Goal: Information Seeking & Learning: Learn about a topic

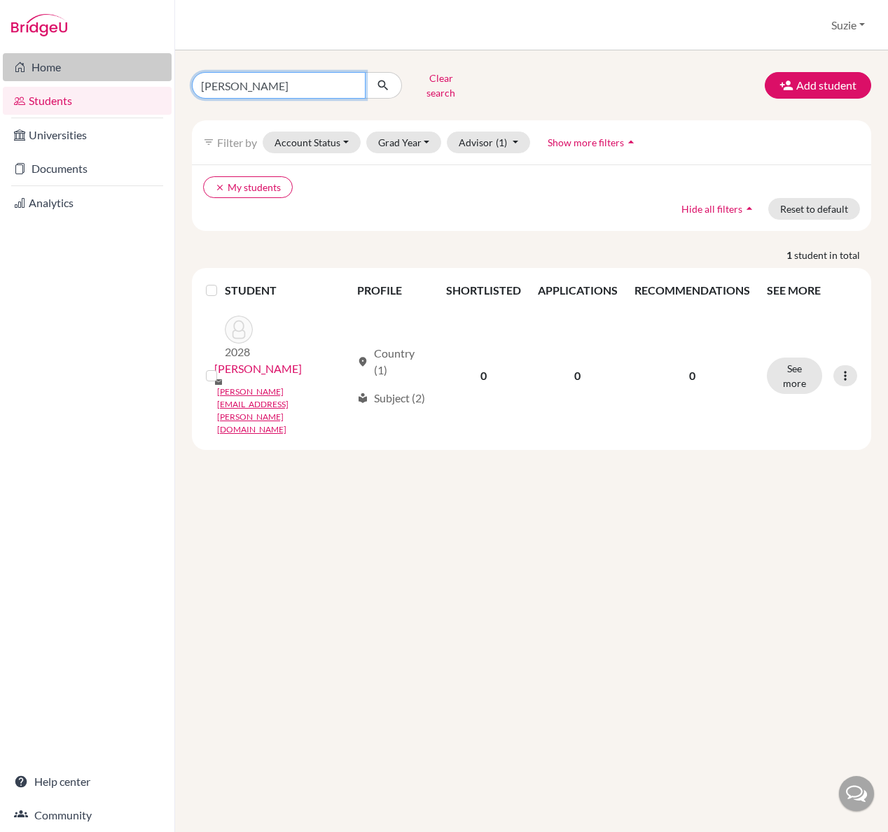
drag, startPoint x: 294, startPoint y: 79, endPoint x: 140, endPoint y: 68, distance: 154.4
click at [141, 69] on div "Home Students Universities Documents Analytics Help center Community Students o…" at bounding box center [444, 416] width 888 height 832
type input "\"
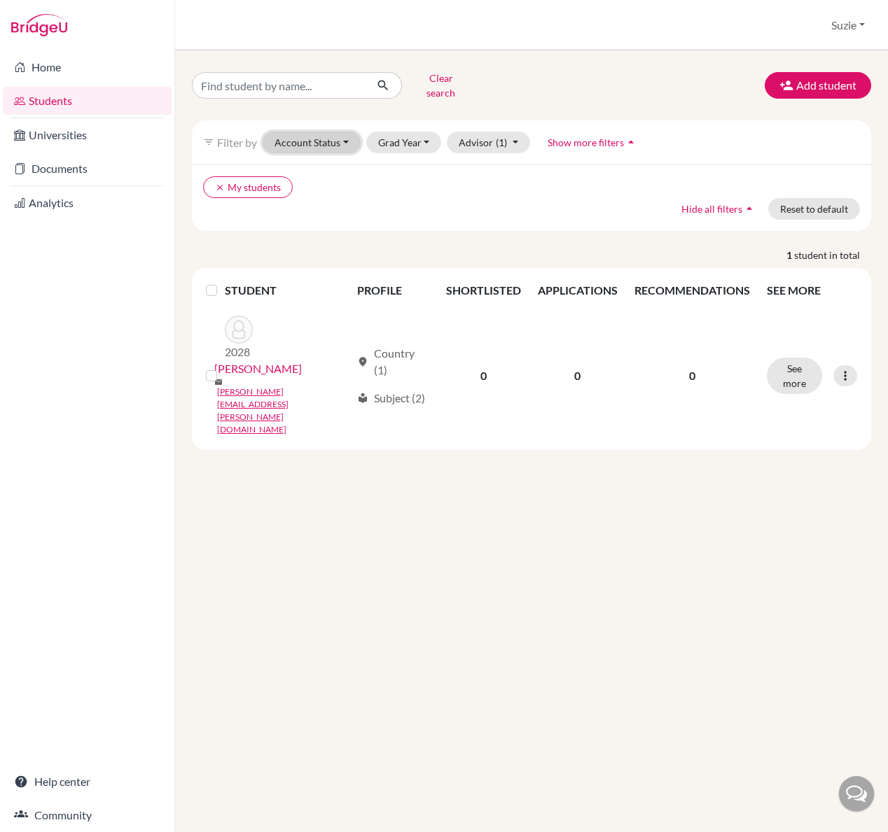
click at [339, 134] on button "Account Status" at bounding box center [311, 143] width 98 height 22
click at [510, 213] on div "clear My students Hide all filters arrow_drop_up Reset to default" at bounding box center [531, 197] width 679 height 66
click at [416, 136] on button "Grad Year" at bounding box center [404, 143] width 76 height 22
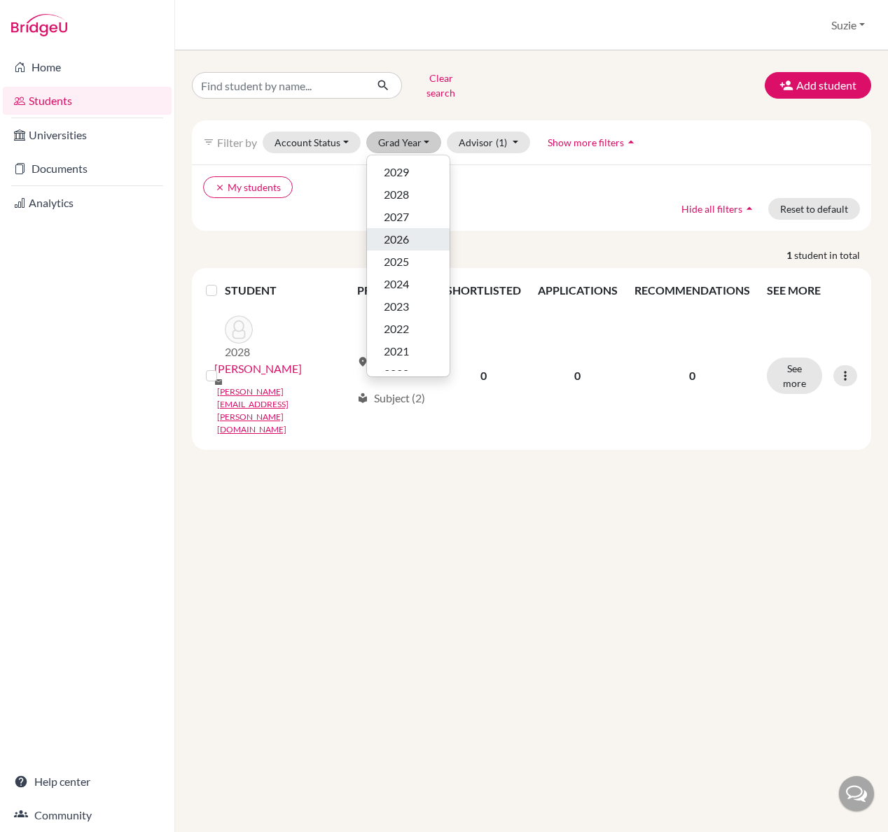
click at [409, 238] on button "2026" at bounding box center [408, 239] width 83 height 22
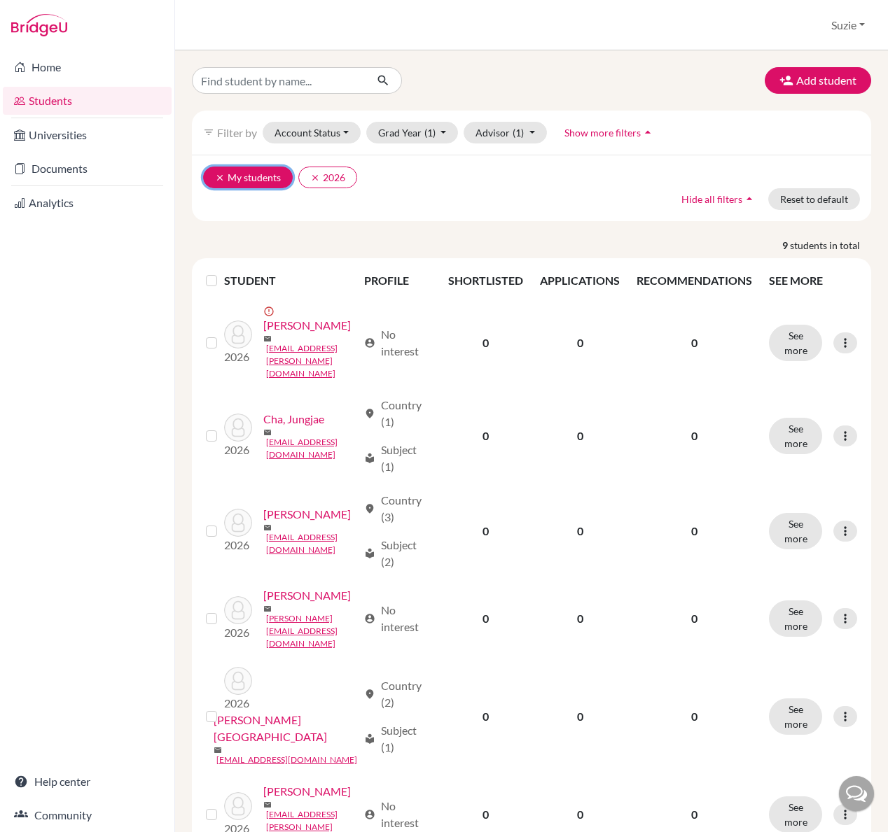
click at [222, 179] on icon "clear" at bounding box center [220, 178] width 10 height 10
click at [333, 127] on button "Account Status" at bounding box center [311, 133] width 98 height 22
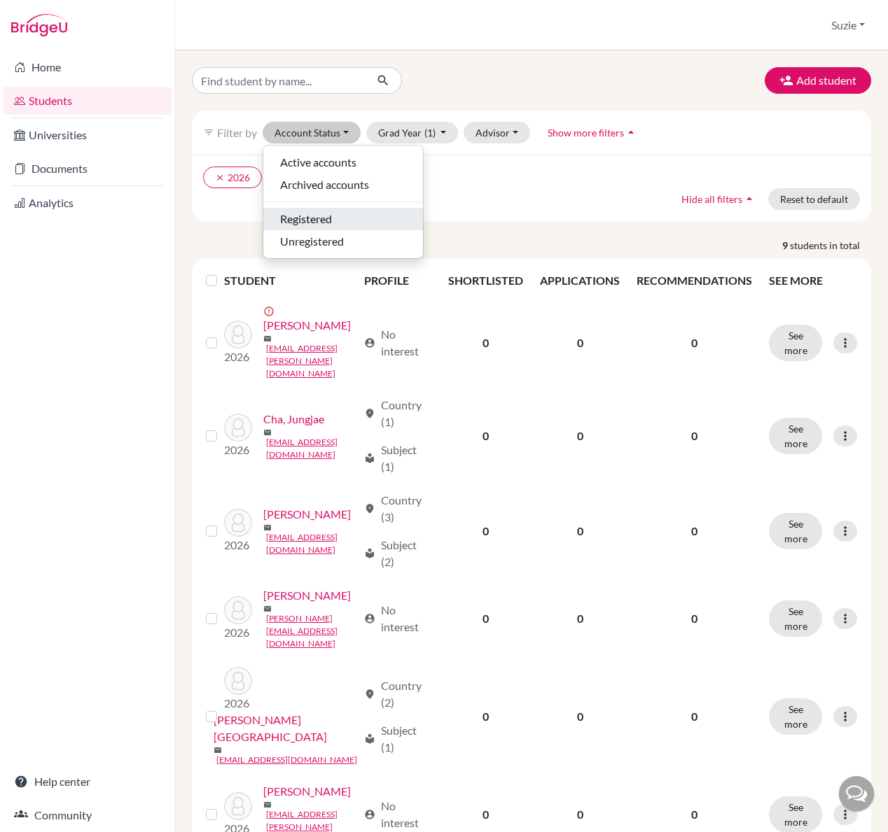
click at [326, 216] on span "Registered" at bounding box center [306, 219] width 52 height 17
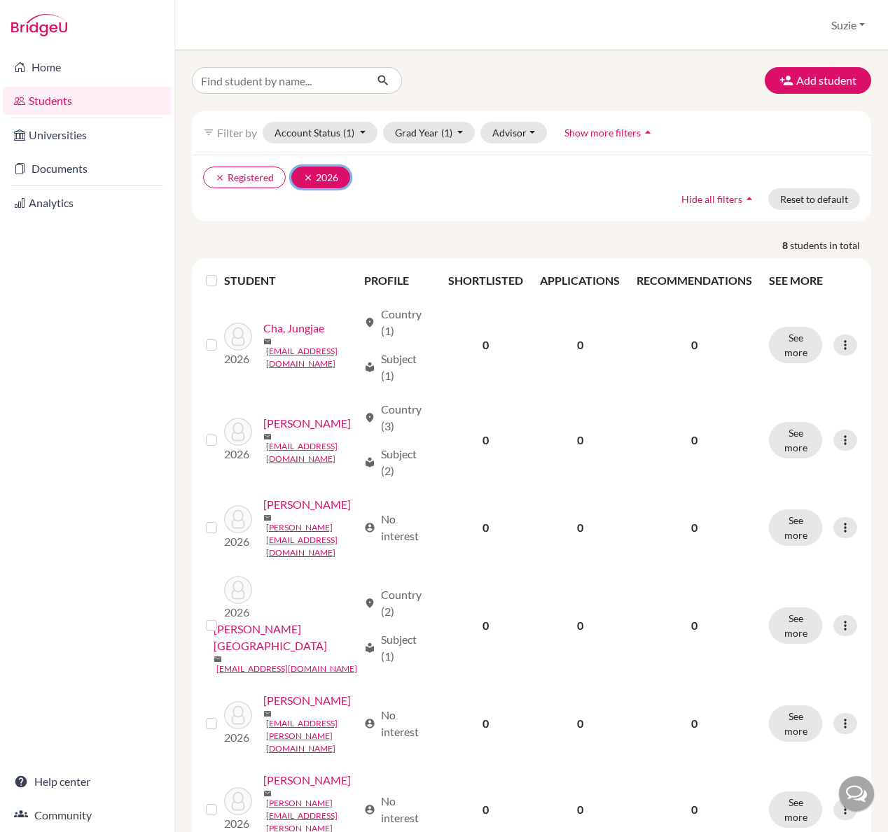
click at [304, 176] on icon "clear" at bounding box center [308, 178] width 10 height 10
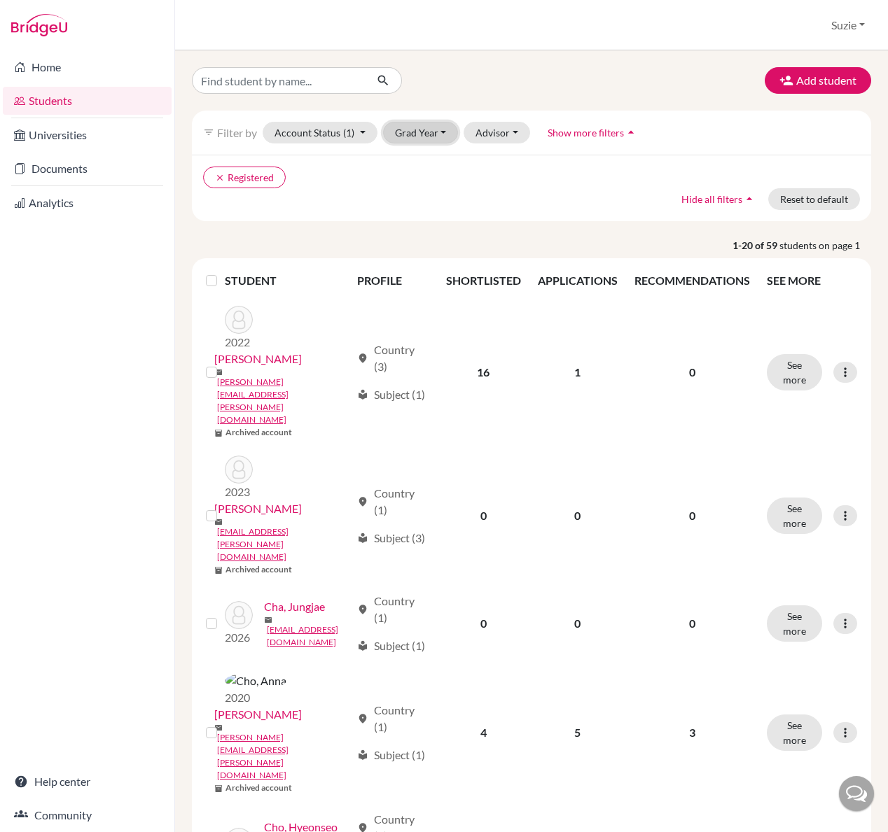
click at [412, 128] on button "Grad Year" at bounding box center [421, 133] width 76 height 22
click at [421, 162] on span "2029" at bounding box center [412, 162] width 25 height 17
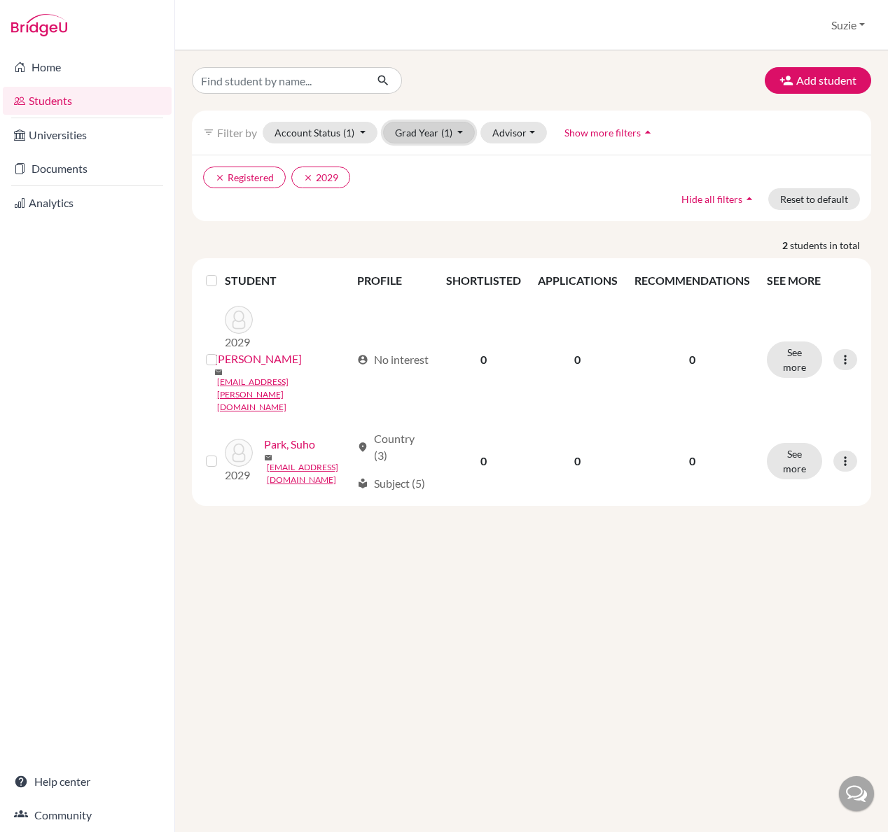
click at [405, 133] on button "Grad Year (1)" at bounding box center [429, 133] width 92 height 22
click at [418, 181] on span "2028" at bounding box center [412, 184] width 25 height 17
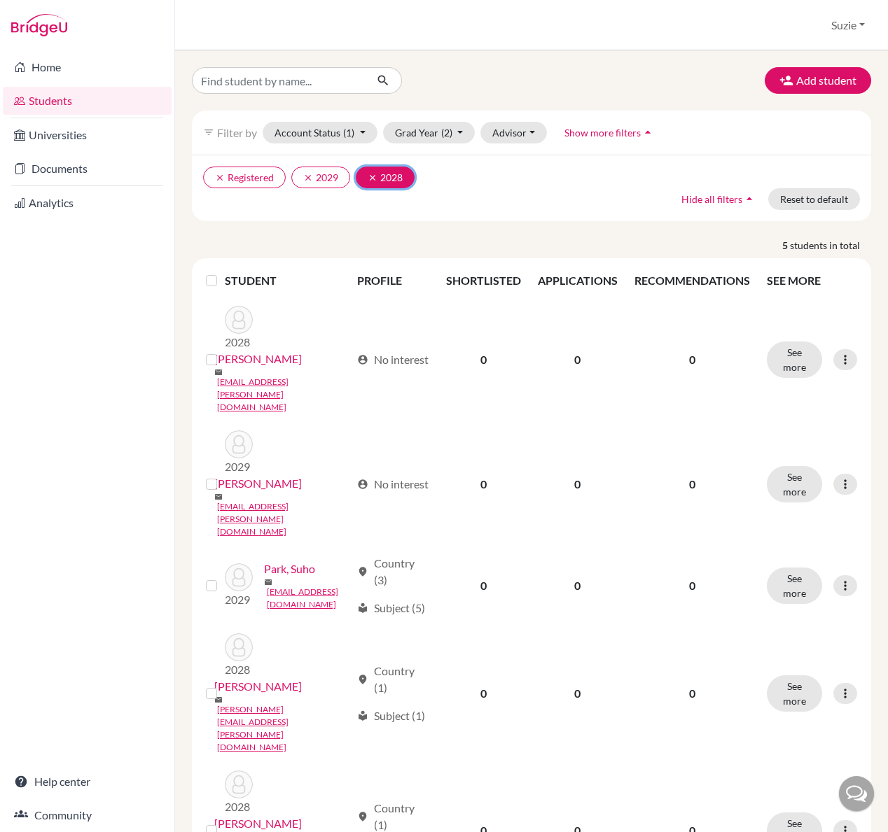
click at [366, 180] on button "clear 2028" at bounding box center [385, 178] width 59 height 22
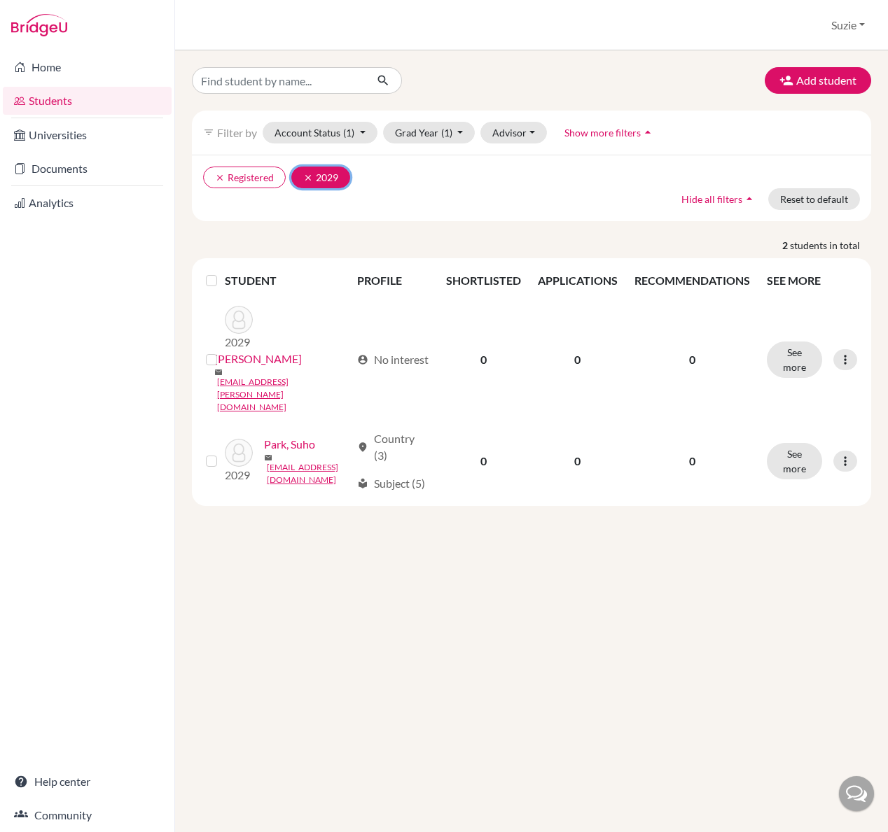
click at [310, 182] on button "clear 2029" at bounding box center [320, 178] width 59 height 22
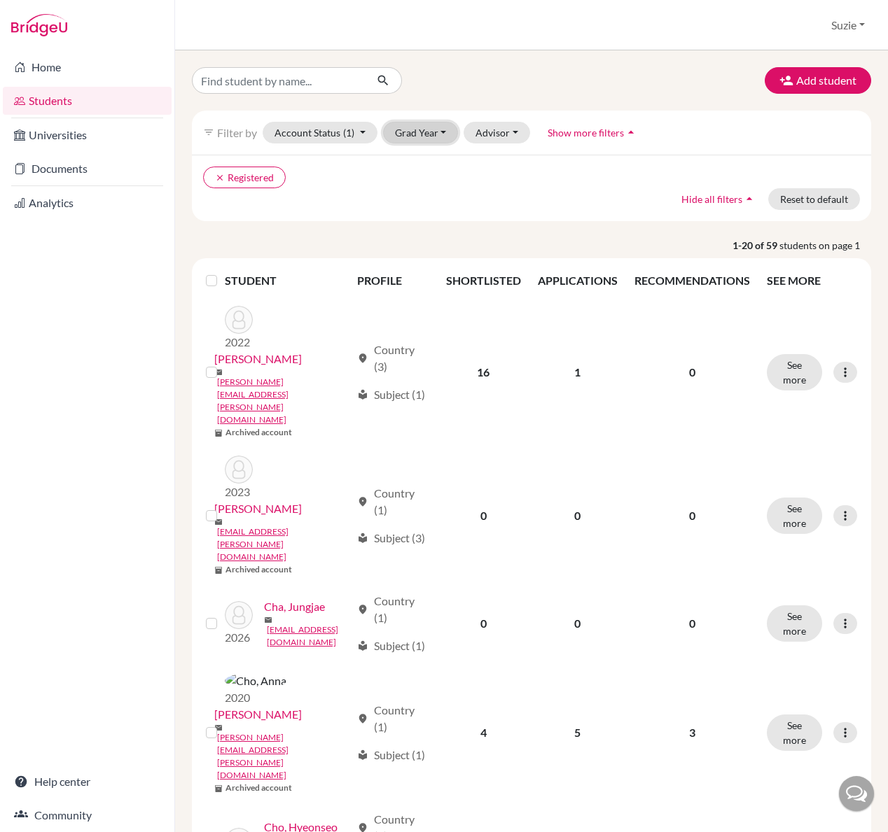
click at [417, 139] on button "Grad Year" at bounding box center [421, 133] width 76 height 22
click at [422, 206] on span "2027" at bounding box center [412, 207] width 25 height 17
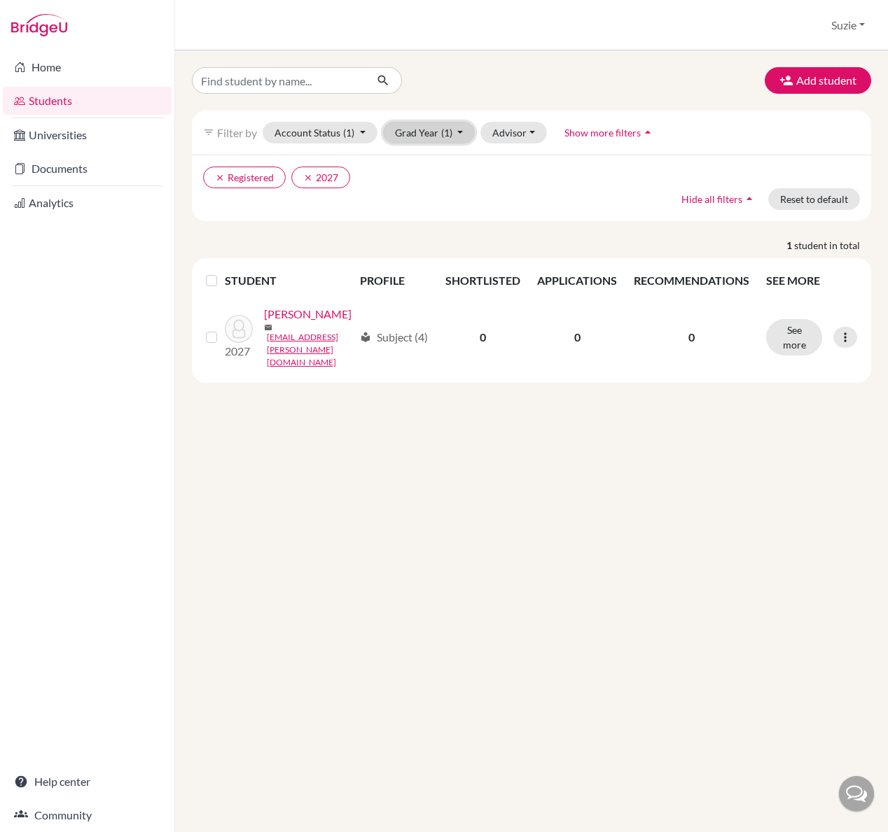
click at [431, 135] on button "Grad Year (1)" at bounding box center [429, 133] width 92 height 22
click at [424, 224] on span "2026" at bounding box center [412, 229] width 25 height 17
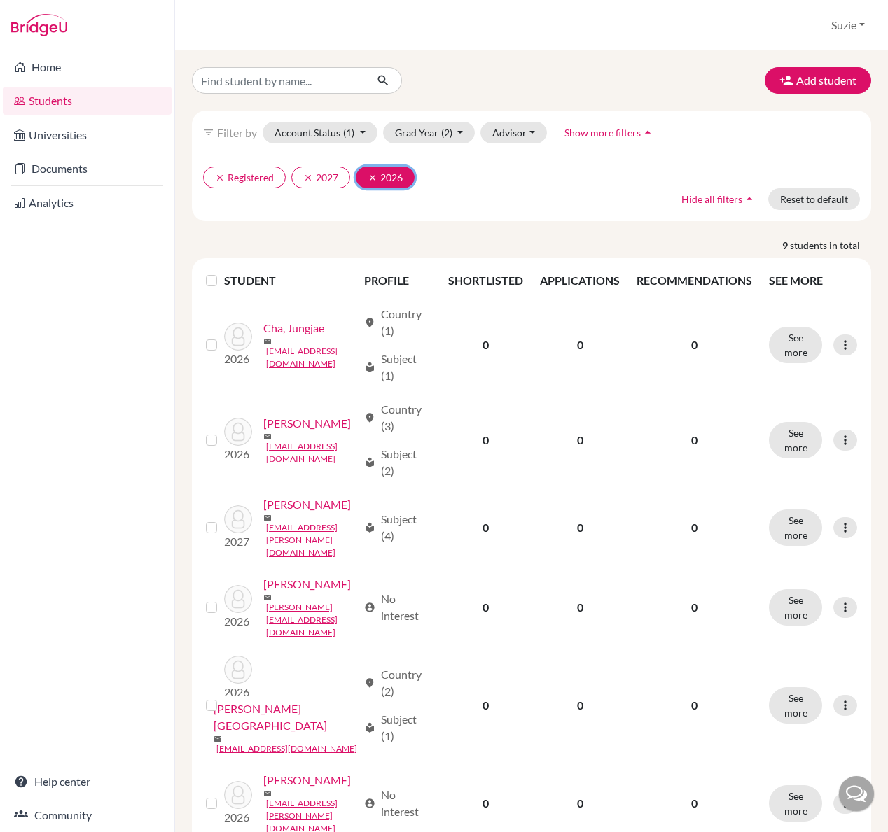
click at [370, 183] on button "clear 2026" at bounding box center [385, 178] width 59 height 22
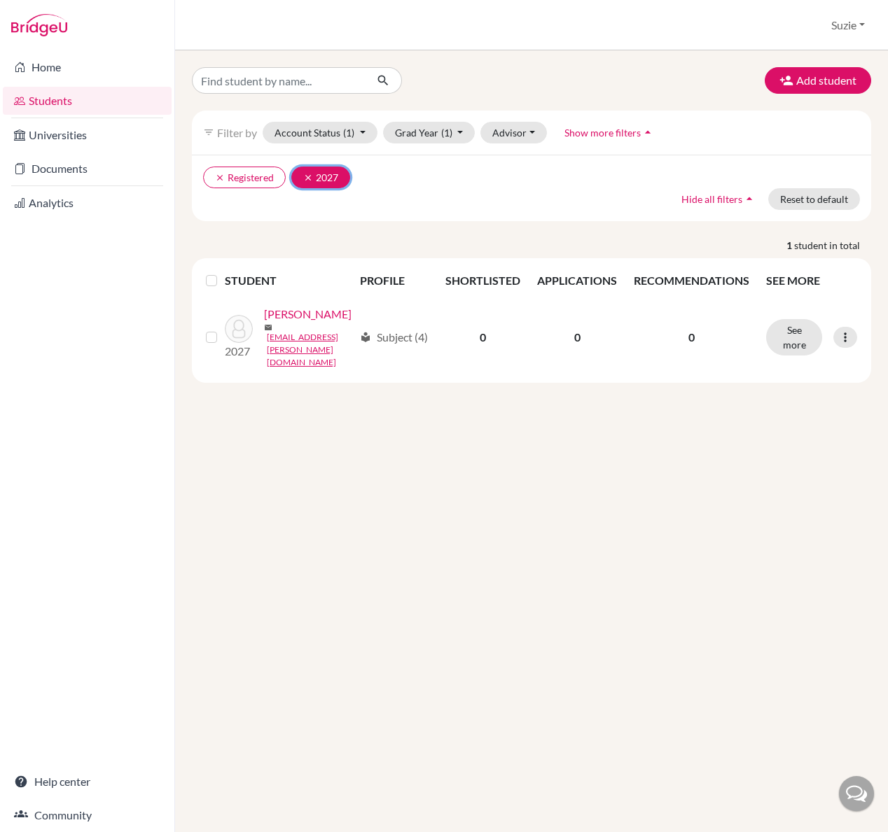
click at [307, 179] on icon "clear" at bounding box center [308, 178] width 10 height 10
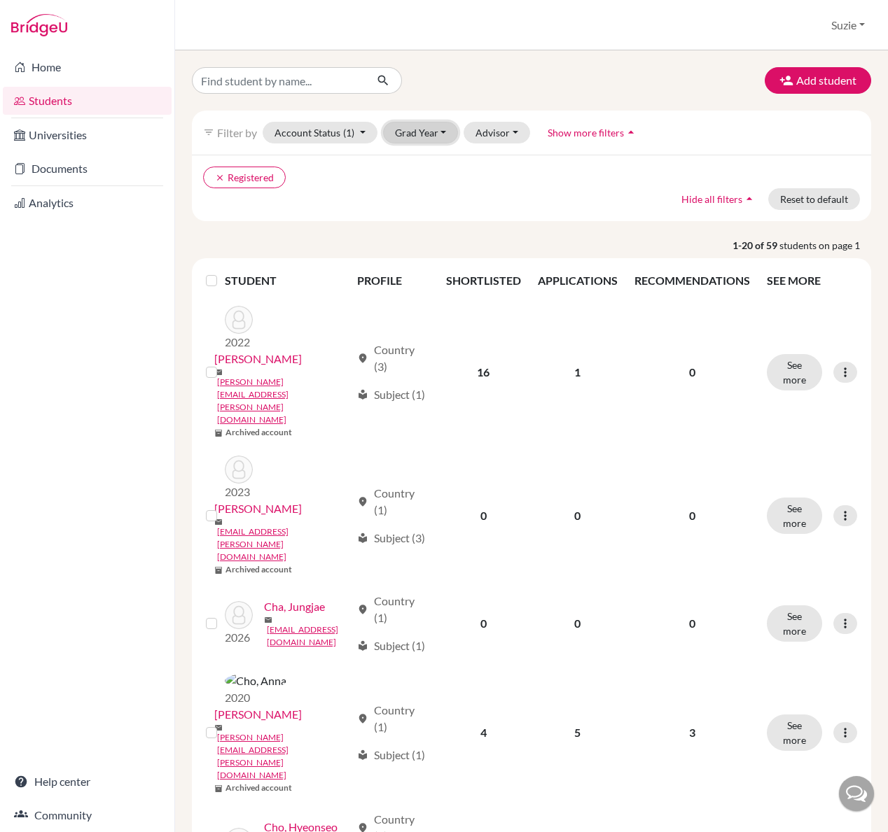
click at [417, 134] on button "Grad Year" at bounding box center [421, 133] width 76 height 22
click at [428, 232] on div "2026" at bounding box center [424, 229] width 49 height 17
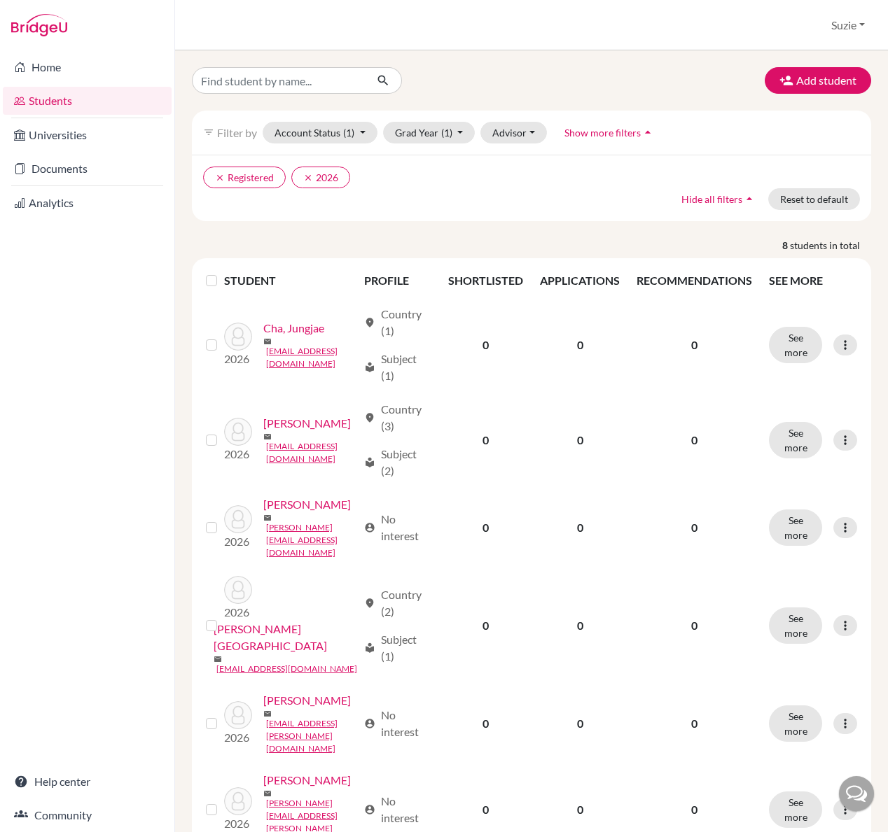
drag, startPoint x: 169, startPoint y: 232, endPoint x: 97, endPoint y: 405, distance: 187.3
click at [102, 395] on div "Home Students Universities Documents Analytics Help center Community" at bounding box center [87, 441] width 174 height 782
click at [84, 141] on link "Universities" at bounding box center [87, 135] width 169 height 28
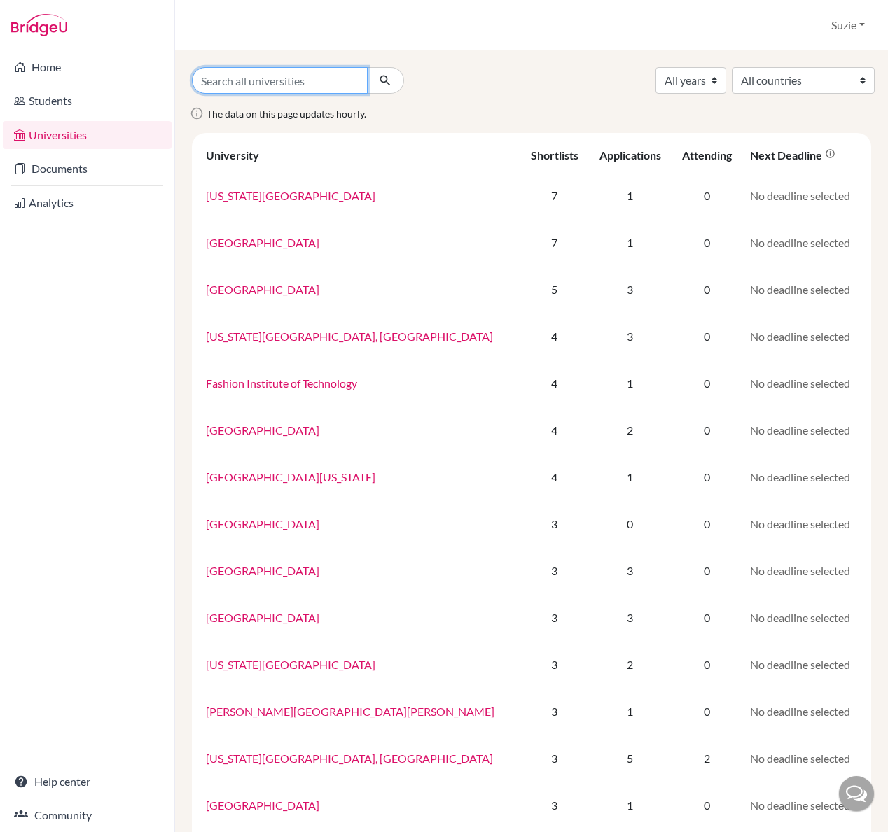
click at [308, 85] on input "Search all universities" at bounding box center [280, 80] width 176 height 27
type input "monash"
click at [367, 67] on button "submit" at bounding box center [385, 80] width 37 height 27
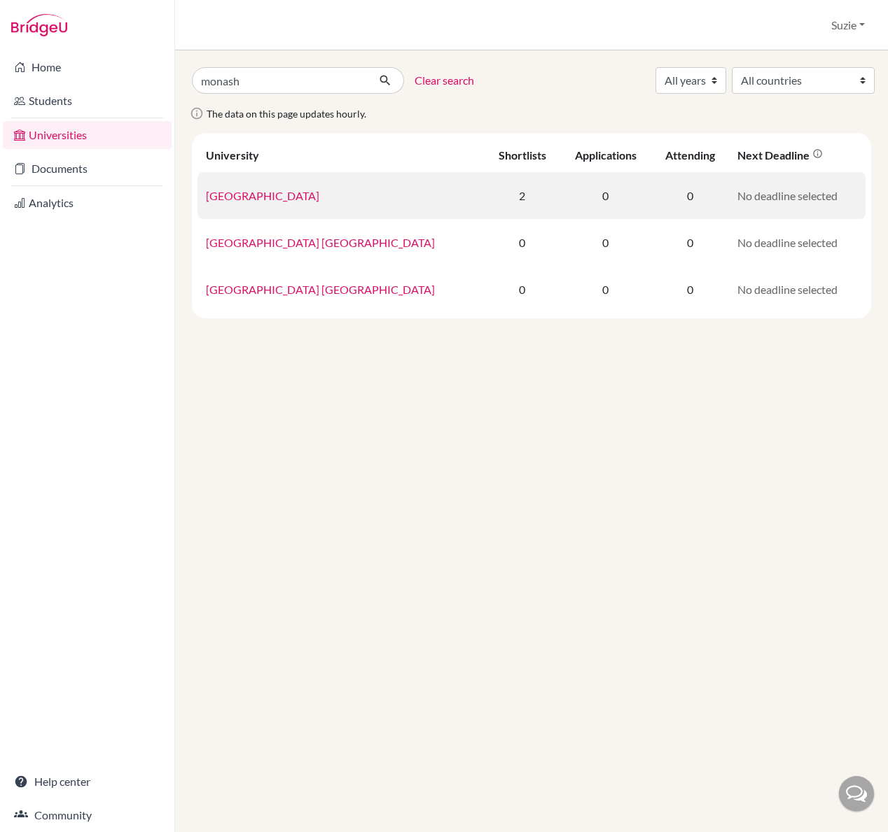
click at [292, 197] on link "Monash University" at bounding box center [262, 195] width 113 height 13
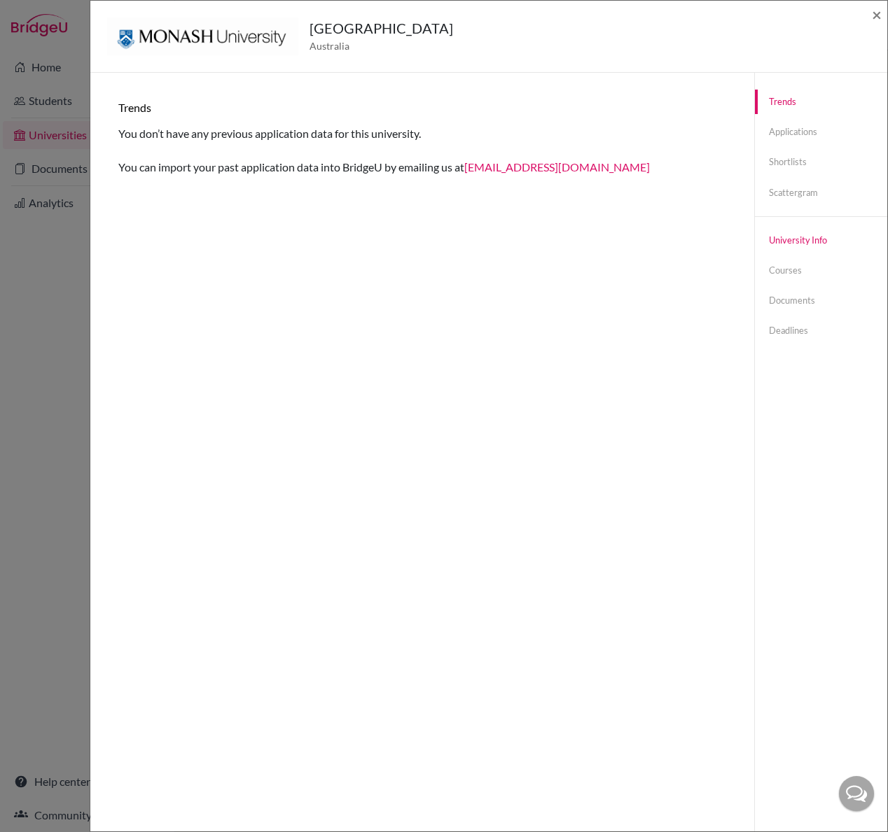
click at [800, 237] on link "University info" at bounding box center [821, 240] width 132 height 24
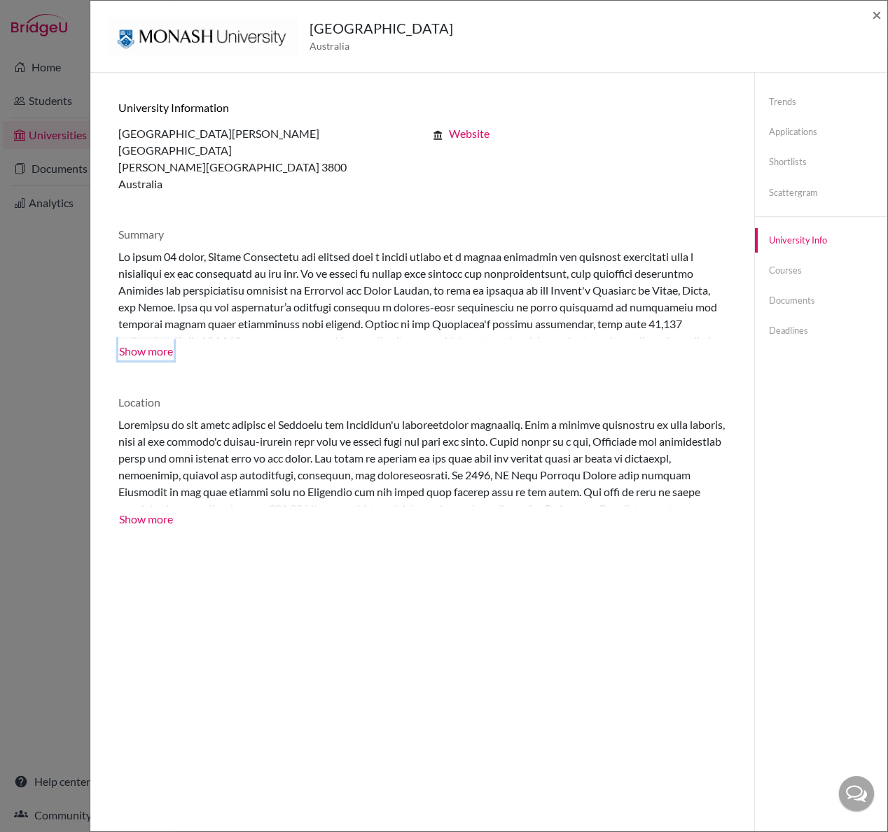
click at [148, 339] on button "Show more" at bounding box center [145, 349] width 55 height 21
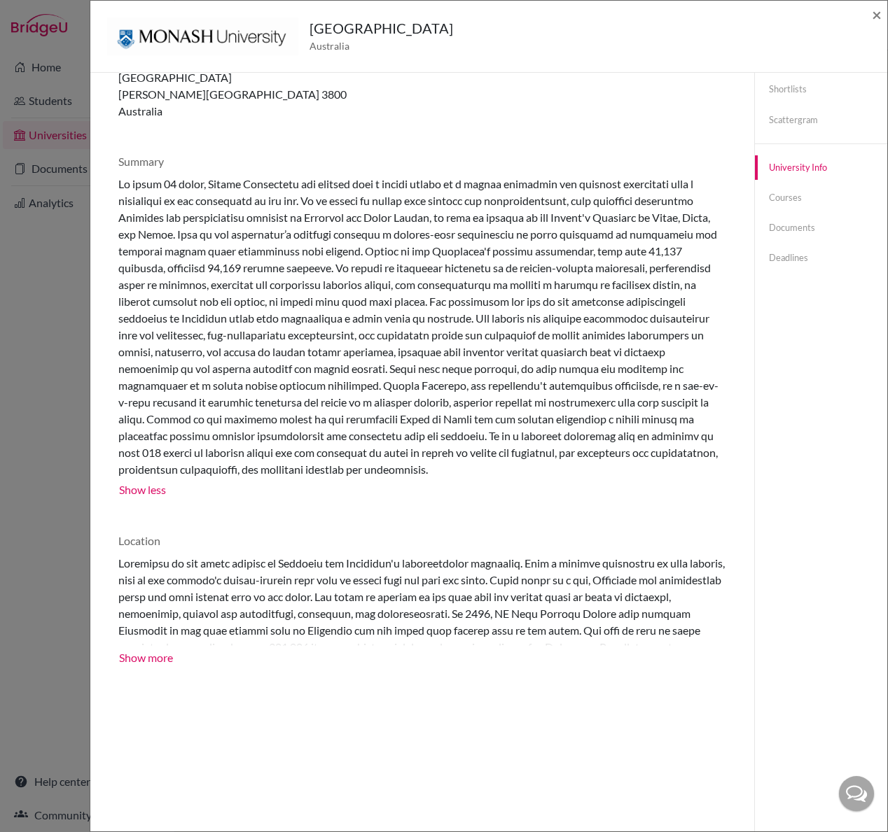
scroll to position [73, 0]
click at [134, 645] on button "Show more" at bounding box center [145, 655] width 55 height 21
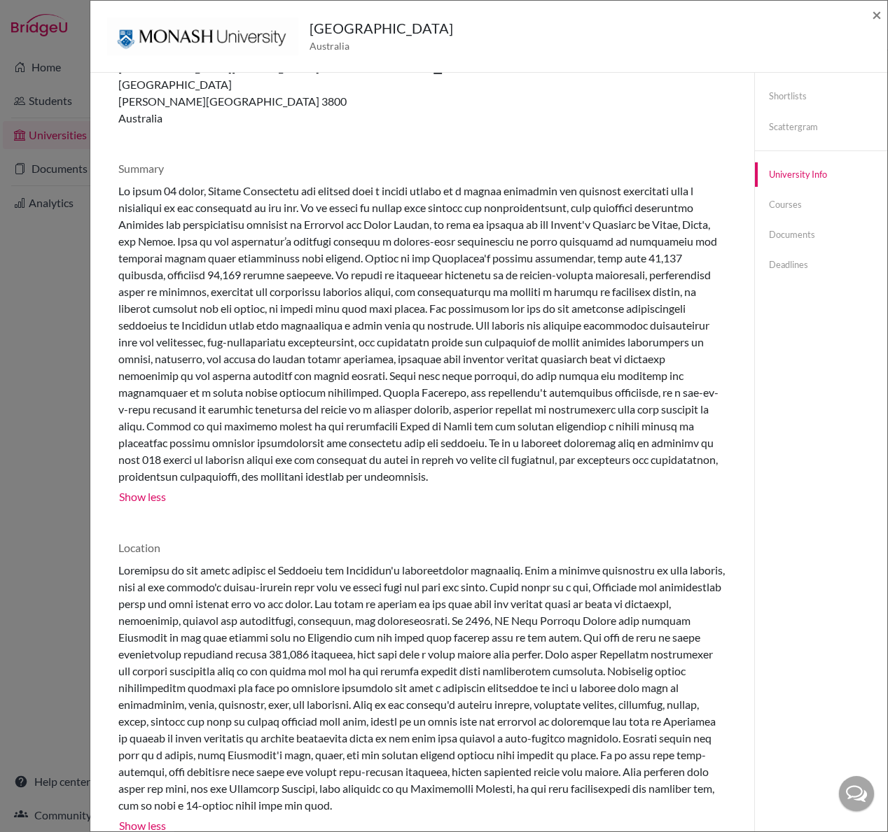
scroll to position [114, 0]
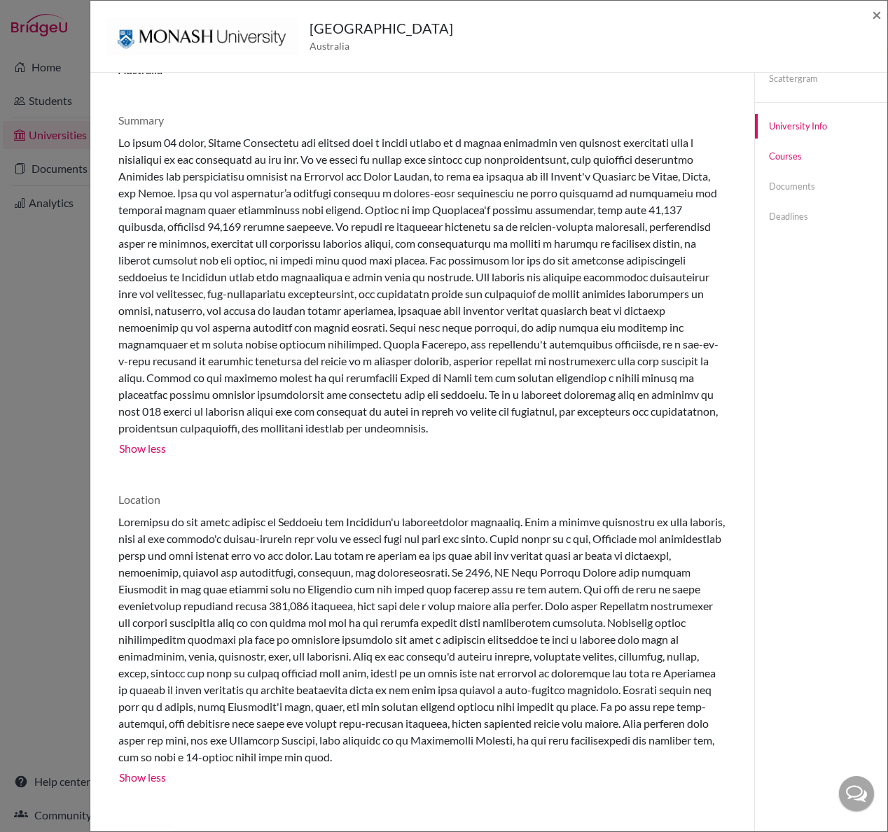
click at [790, 160] on link "Courses" at bounding box center [821, 156] width 132 height 24
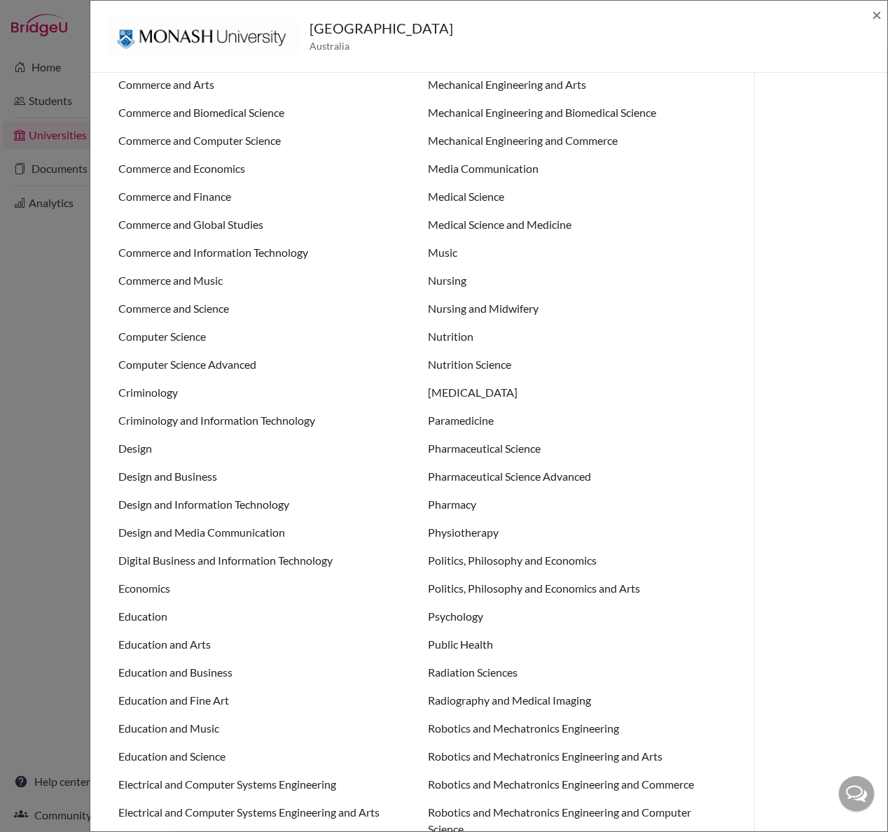
scroll to position [1171, 0]
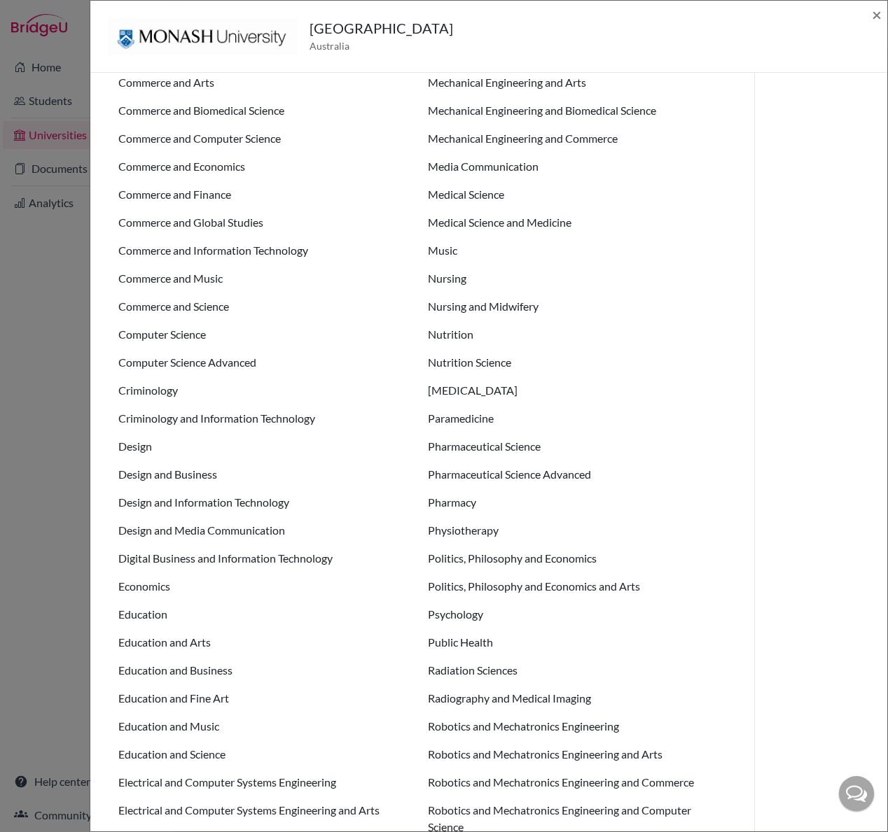
click at [569, 265] on ul "Accounting Actuarial Science Aerospace Engineering Aerospace Engineering and Ar…" at bounding box center [422, 100] width 608 height 2293
click at [476, 225] on li "Medical Science" at bounding box center [577, 222] width 298 height 17
click at [559, 222] on li "Medical Science" at bounding box center [577, 222] width 298 height 17
click at [547, 251] on li "Medical Science and Medicine" at bounding box center [577, 250] width 298 height 17
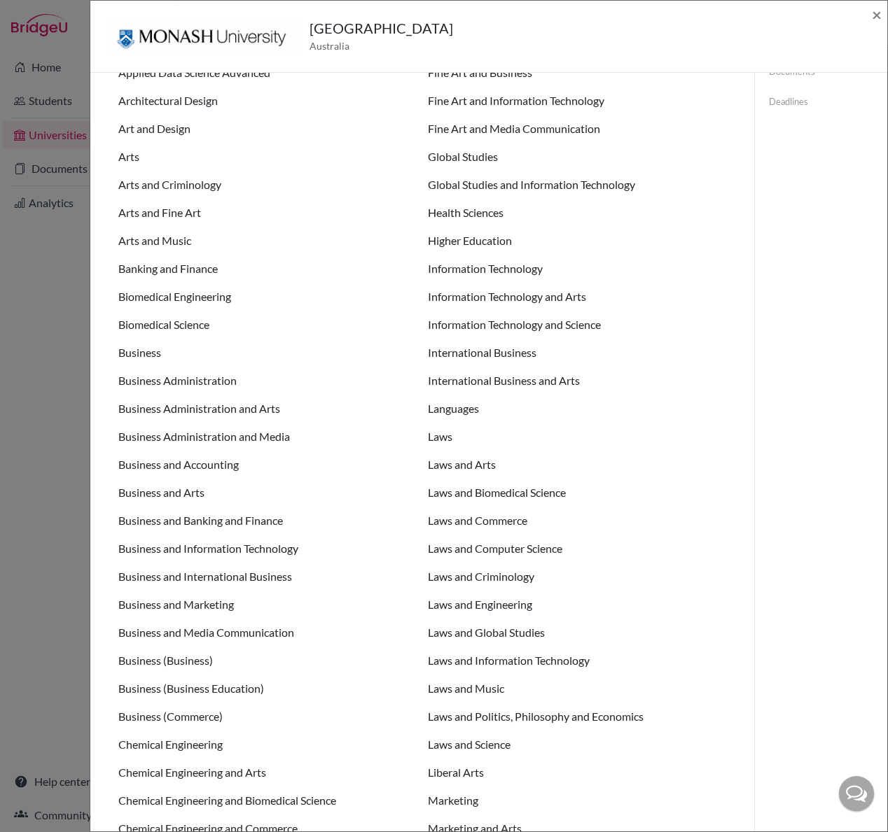
scroll to position [0, 0]
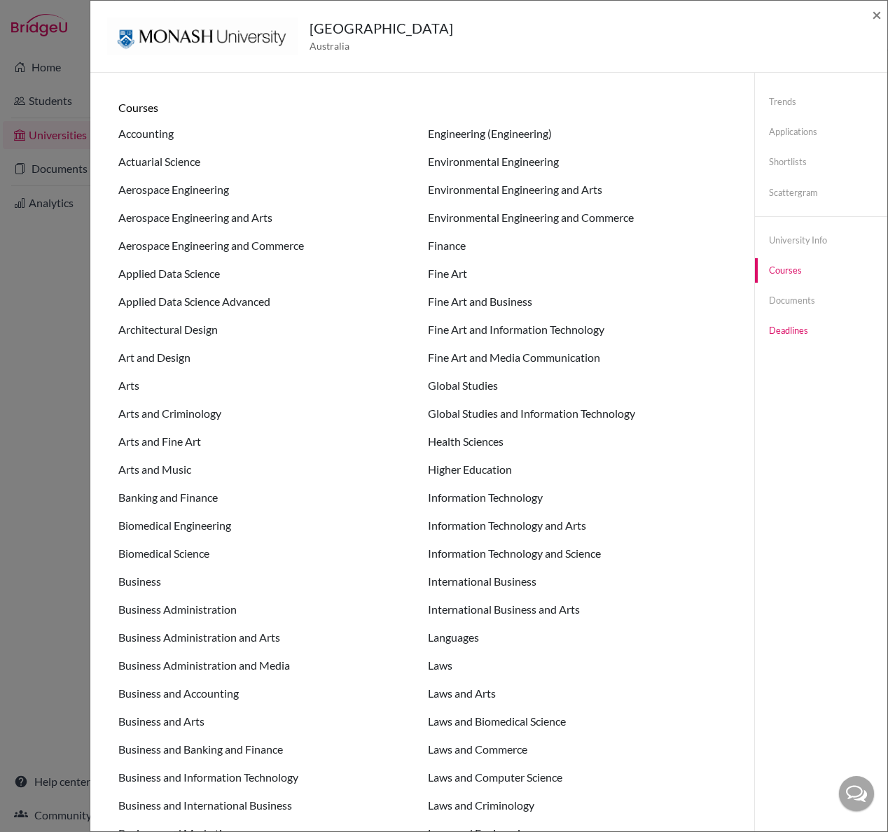
click at [788, 333] on link "Deadlines" at bounding box center [821, 330] width 132 height 24
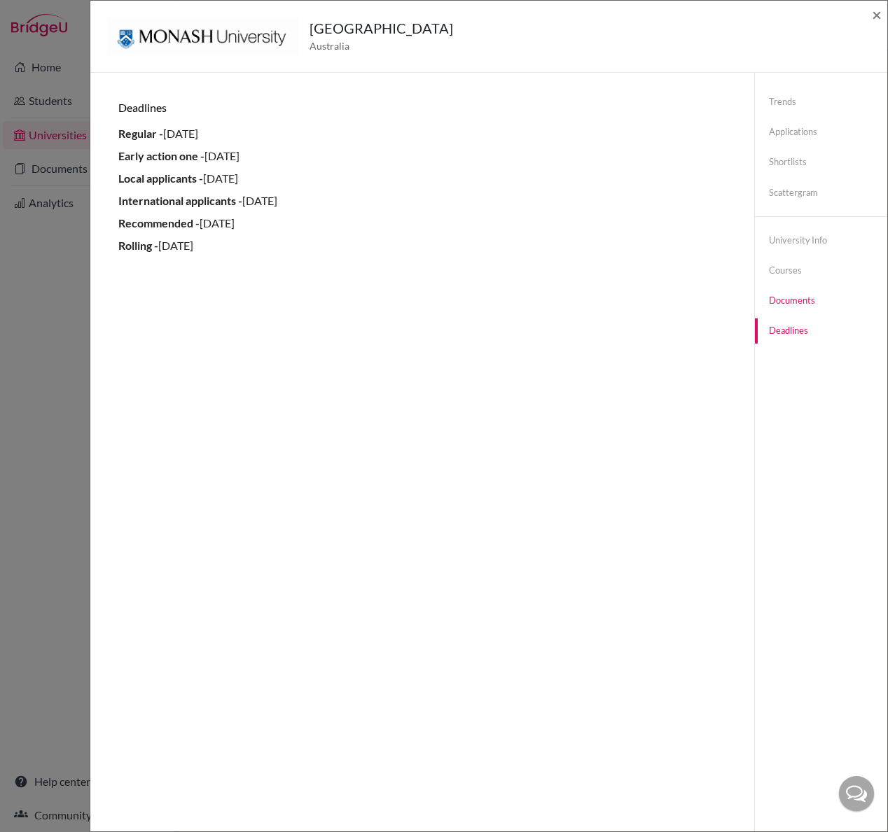
click at [784, 297] on link "Documents" at bounding box center [821, 300] width 132 height 24
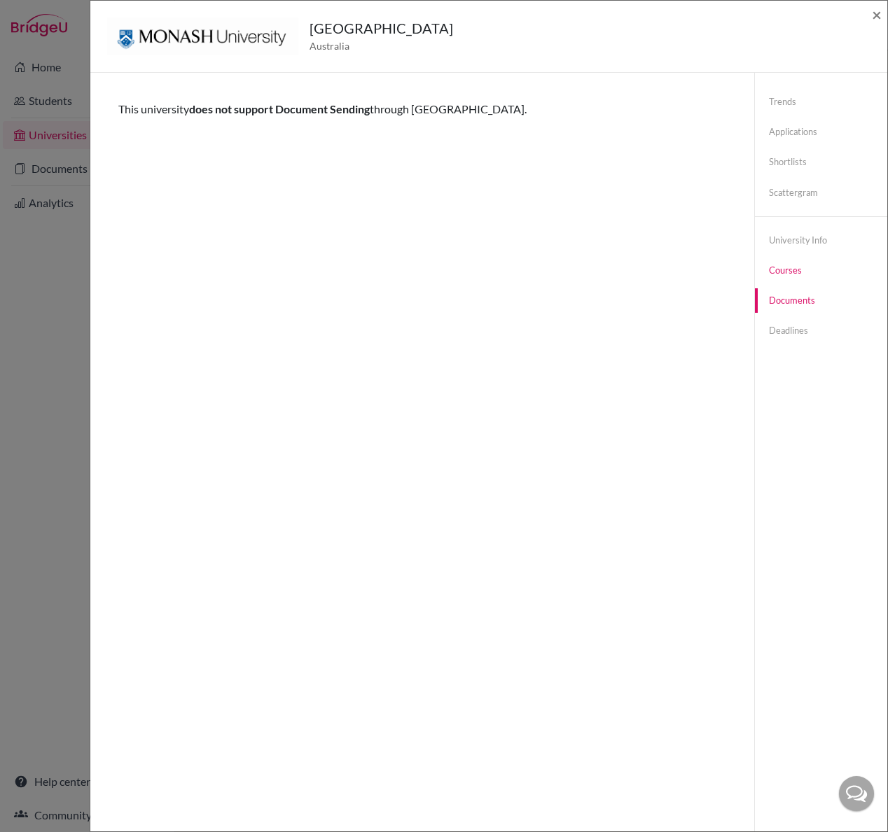
click at [785, 276] on link "Courses" at bounding box center [821, 270] width 132 height 24
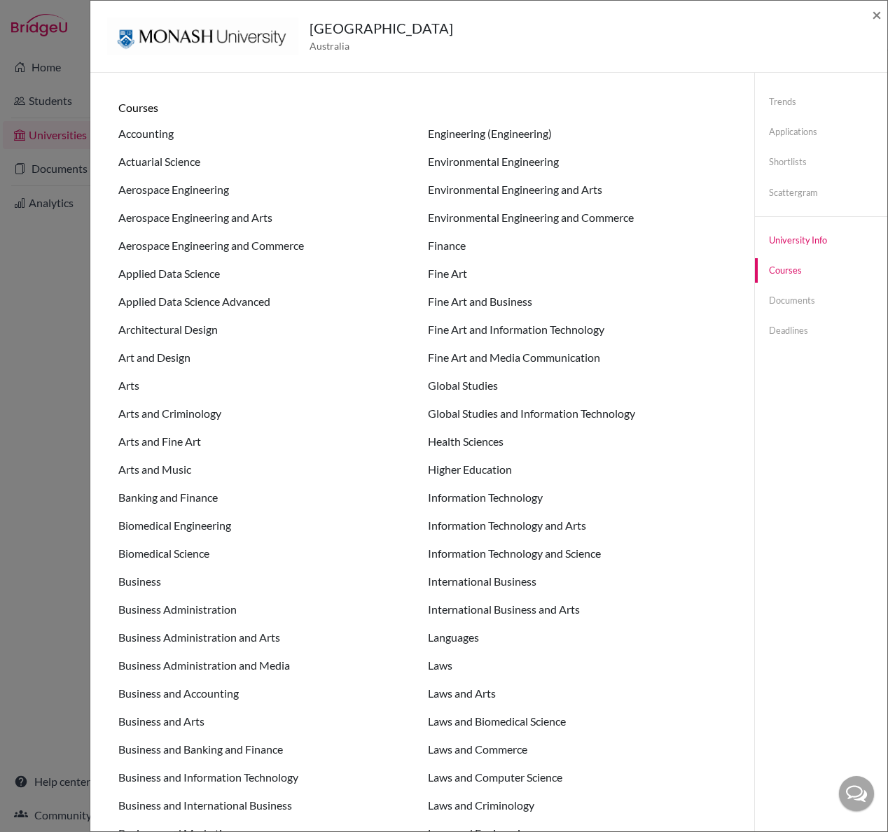
click at [786, 245] on link "University info" at bounding box center [821, 240] width 132 height 24
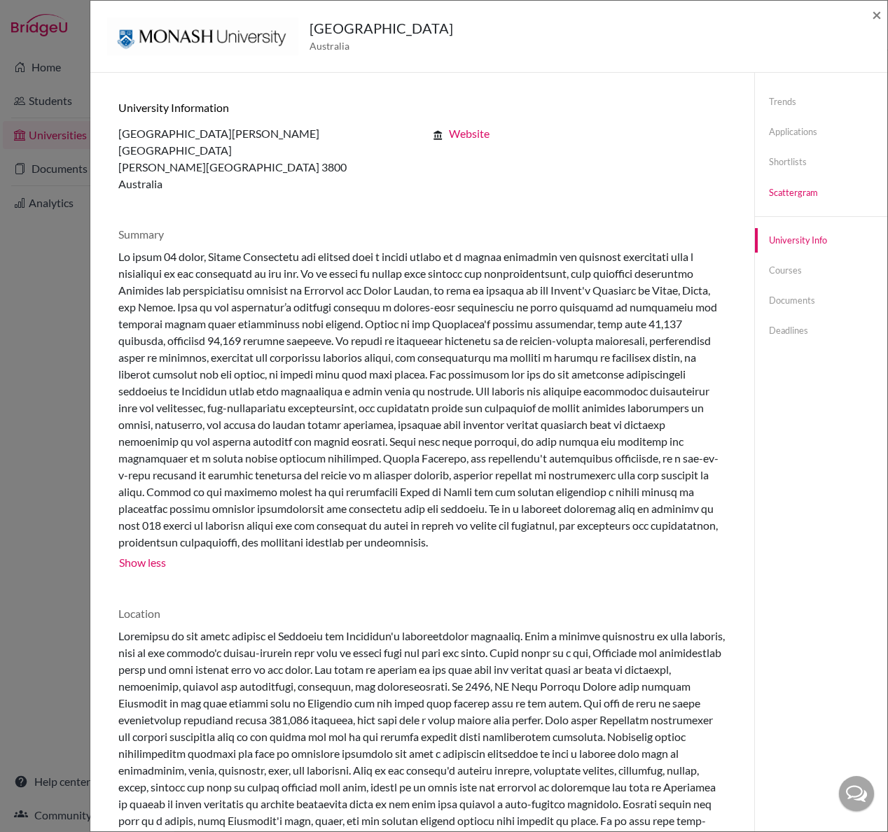
click at [780, 197] on link "Scattergram" at bounding box center [821, 193] width 132 height 24
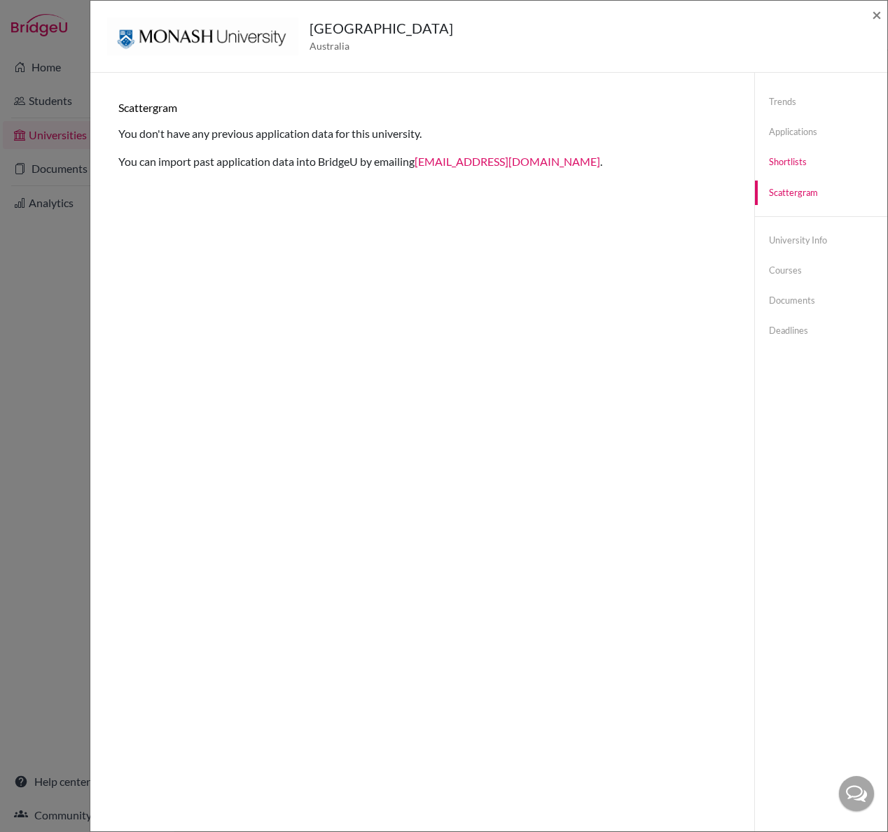
click at [784, 168] on link "Shortlists" at bounding box center [821, 162] width 132 height 24
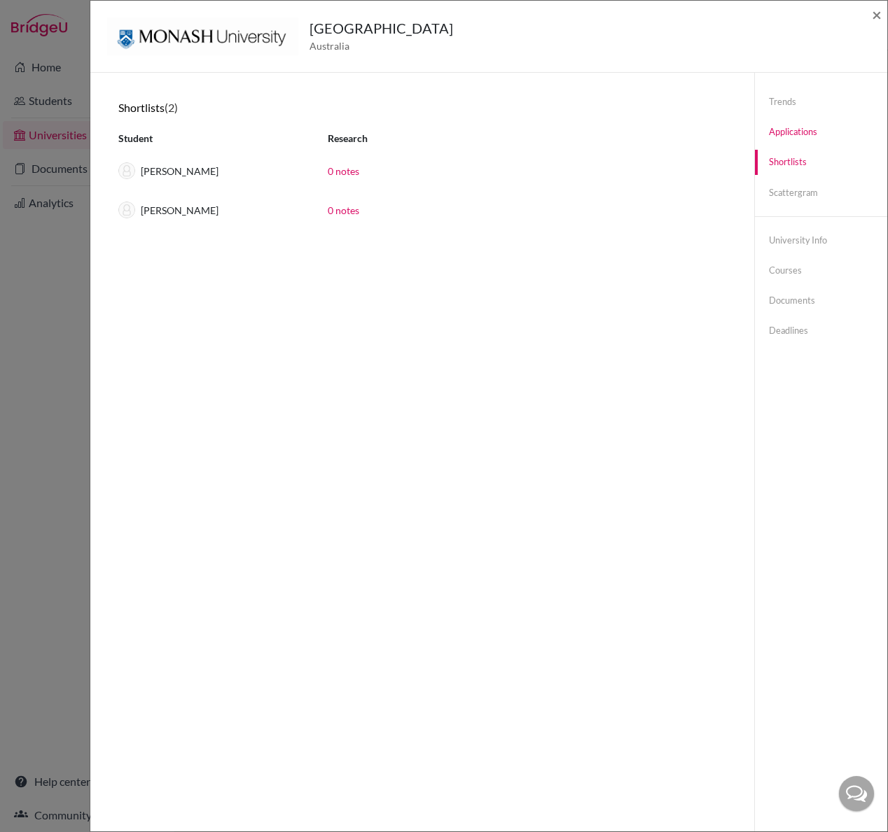
click at [792, 126] on link "Applications" at bounding box center [821, 132] width 132 height 24
click at [272, 45] on img at bounding box center [202, 36] width 191 height 38
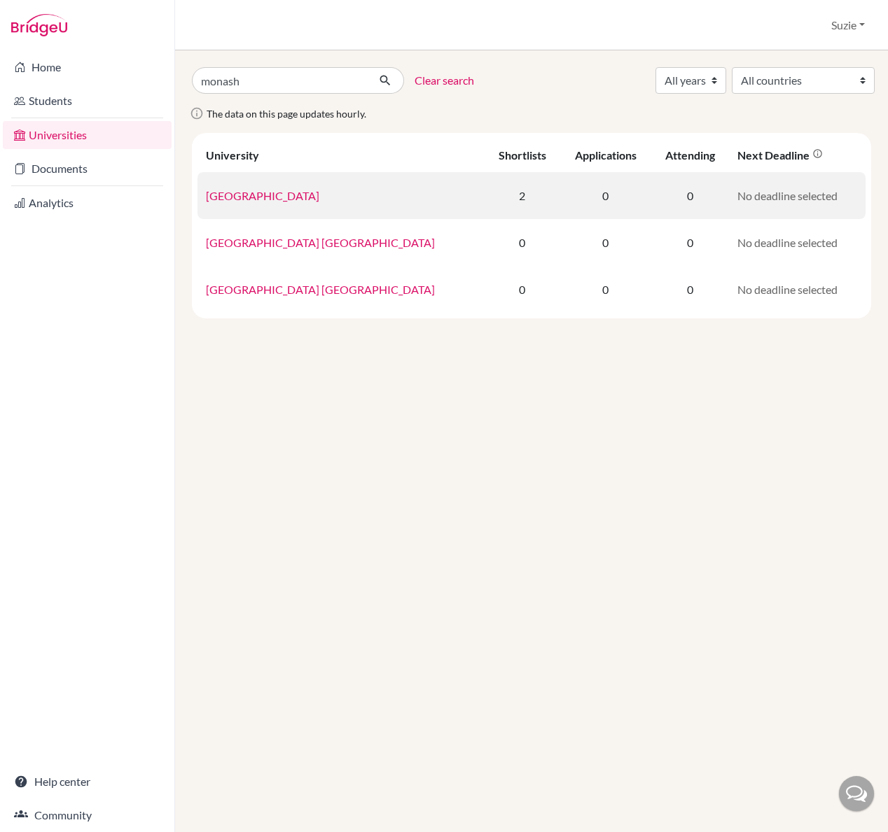
click at [275, 199] on link "[GEOGRAPHIC_DATA]" at bounding box center [262, 195] width 113 height 13
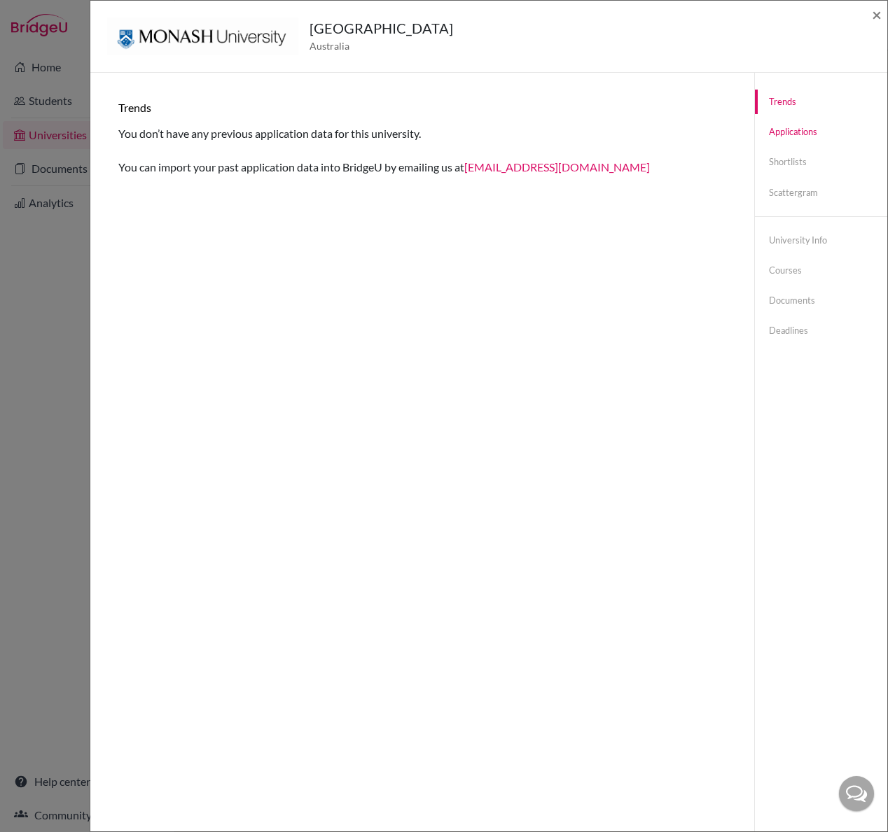
click at [793, 132] on link "Applications" at bounding box center [821, 132] width 132 height 24
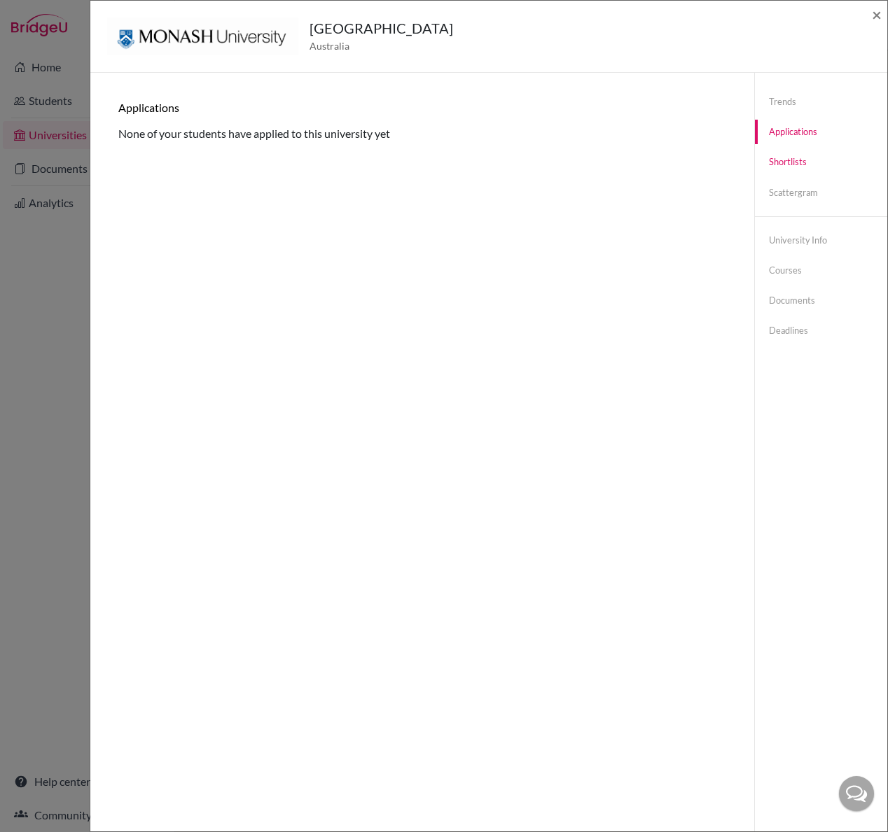
click at [783, 164] on link "Shortlists" at bounding box center [821, 162] width 132 height 24
click at [873, 15] on span "×" at bounding box center [876, 14] width 10 height 20
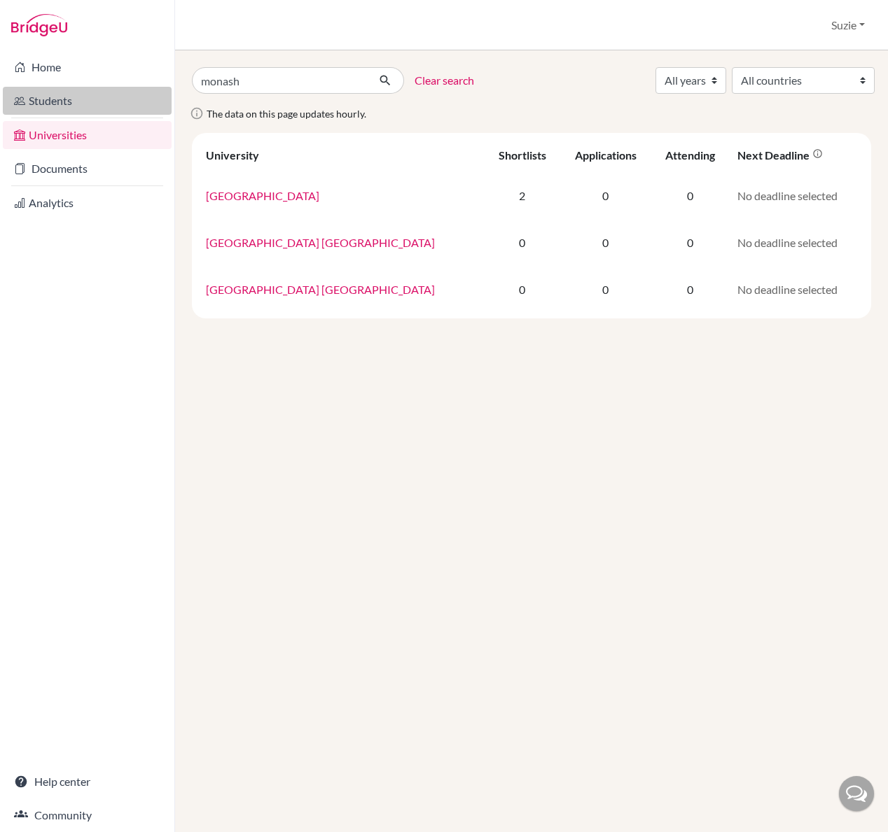
click at [51, 104] on link "Students" at bounding box center [87, 101] width 169 height 28
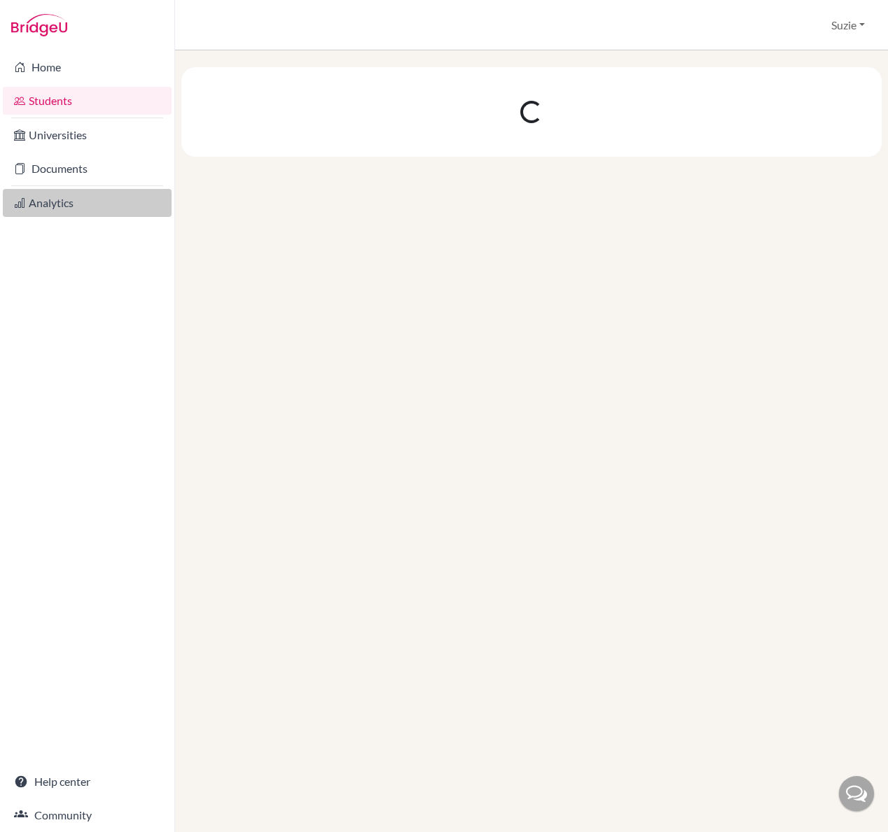
click at [55, 213] on link "Analytics" at bounding box center [87, 203] width 169 height 28
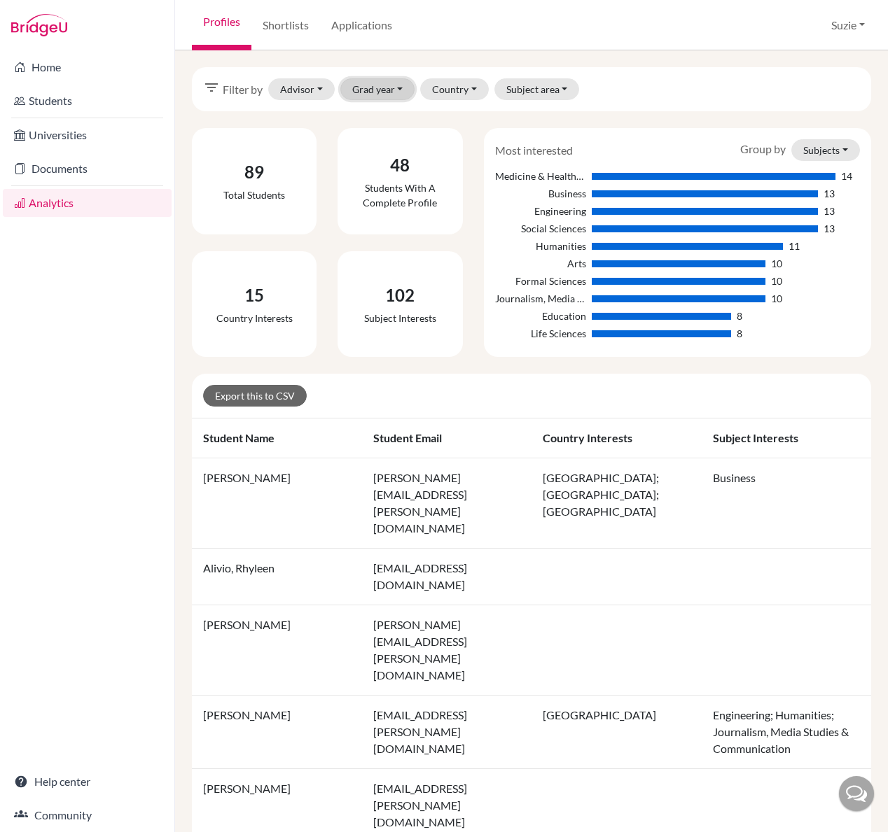
click at [397, 90] on button "Grad year" at bounding box center [377, 89] width 75 height 22
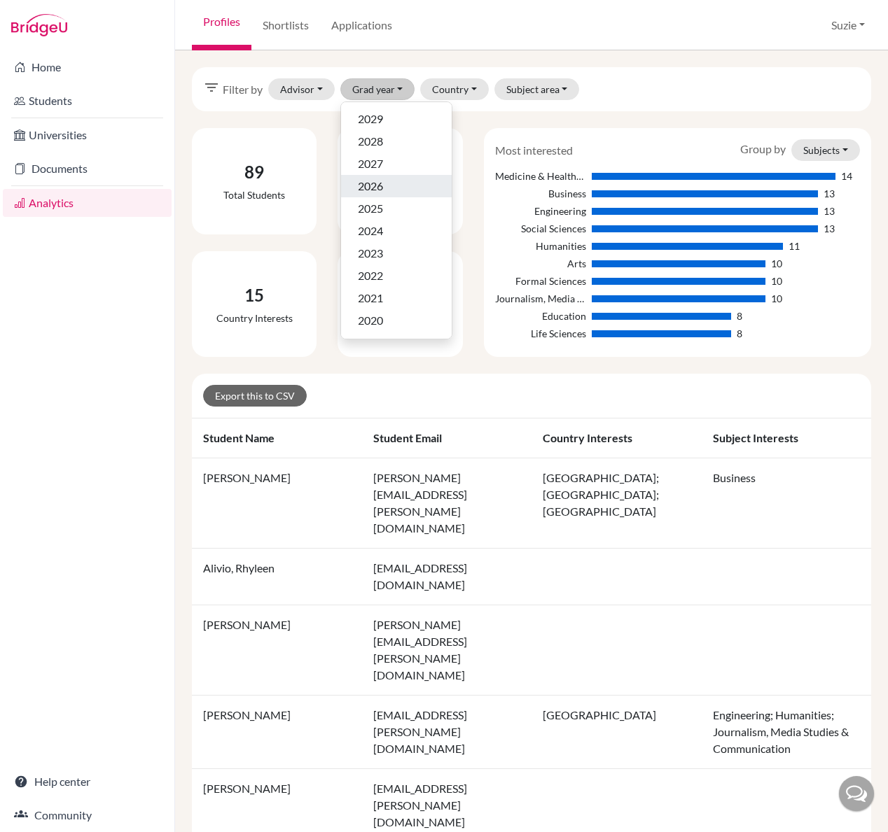
click at [388, 179] on div "2026" at bounding box center [396, 186] width 77 height 17
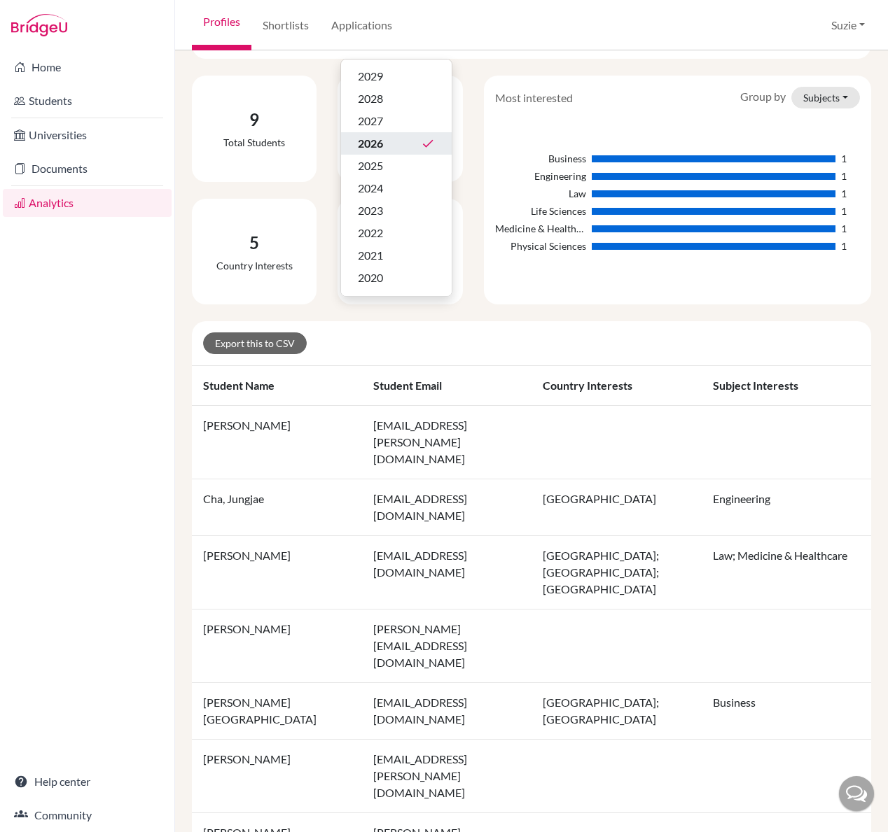
scroll to position [117, 0]
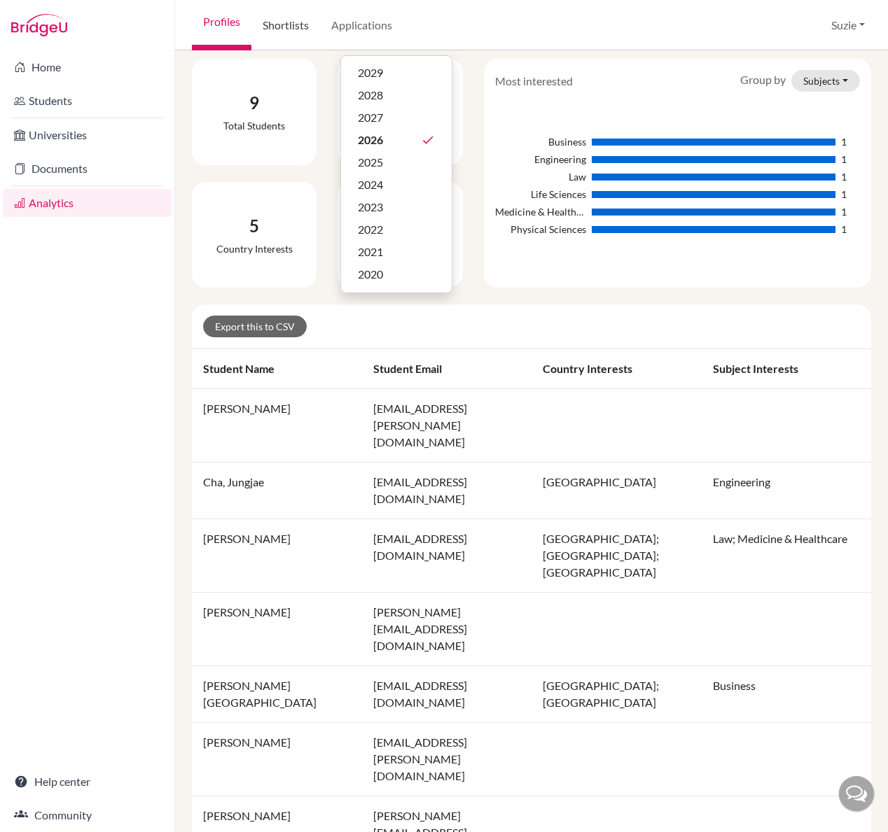
click at [293, 27] on link "Shortlists" at bounding box center [285, 25] width 69 height 50
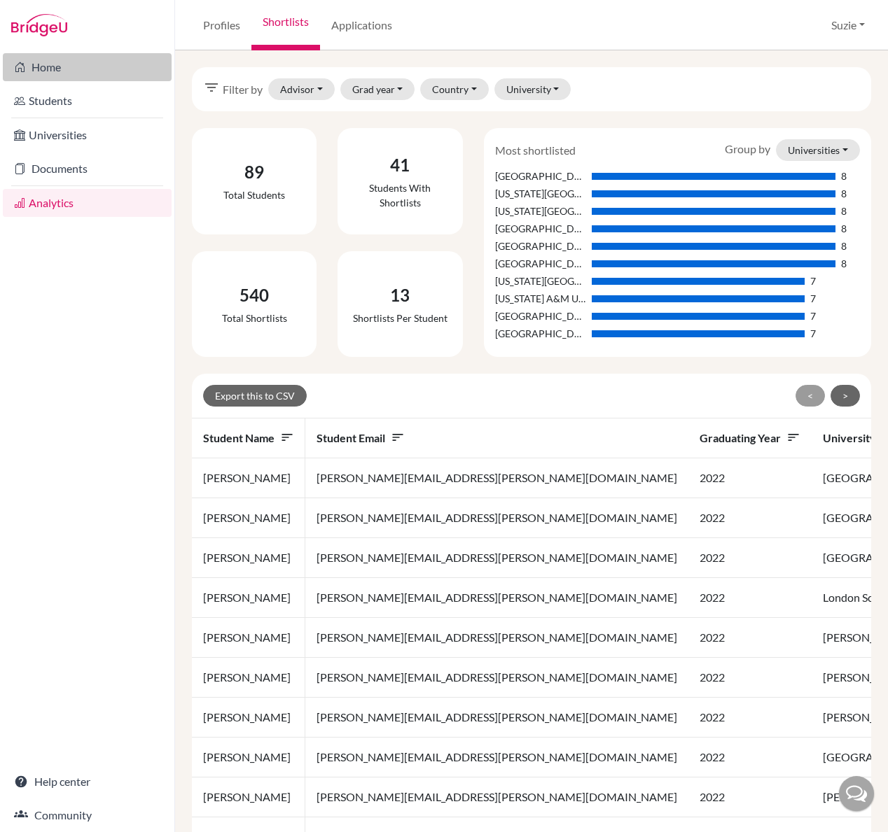
click at [53, 69] on link "Home" at bounding box center [87, 67] width 169 height 28
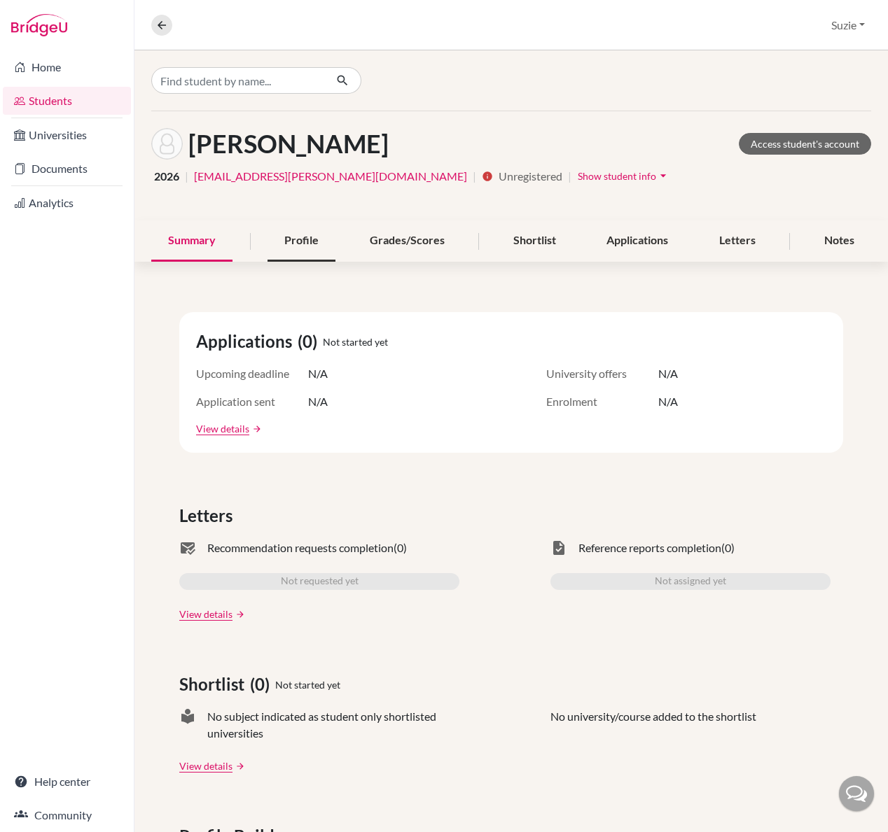
click at [293, 243] on div "Profile" at bounding box center [301, 240] width 68 height 41
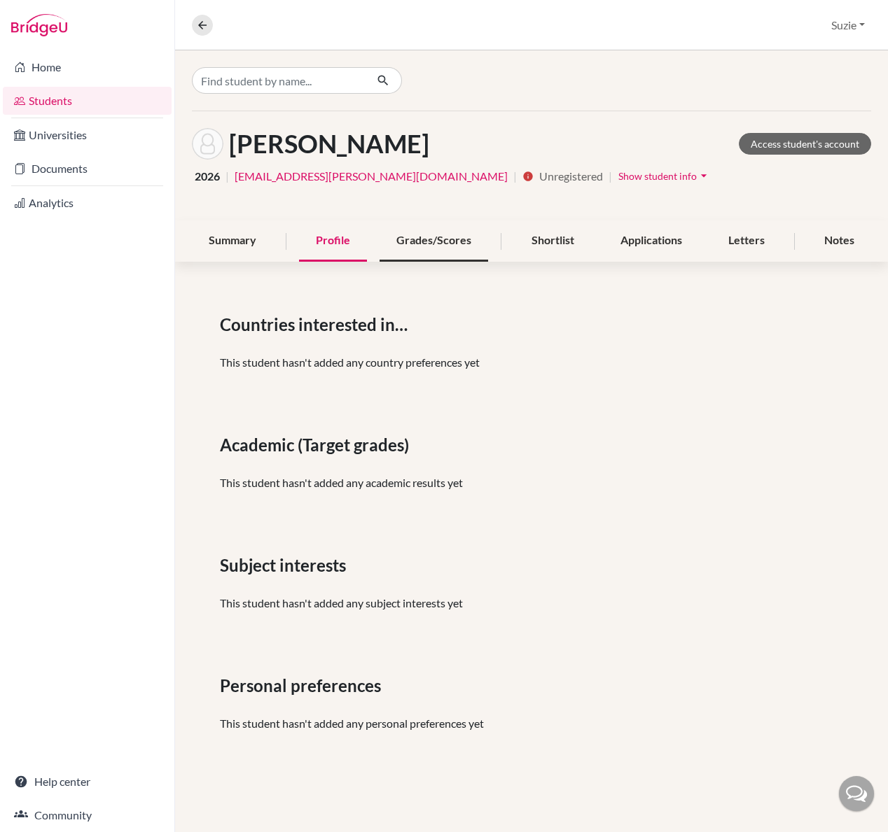
click at [449, 241] on div "Grades/Scores" at bounding box center [433, 240] width 108 height 41
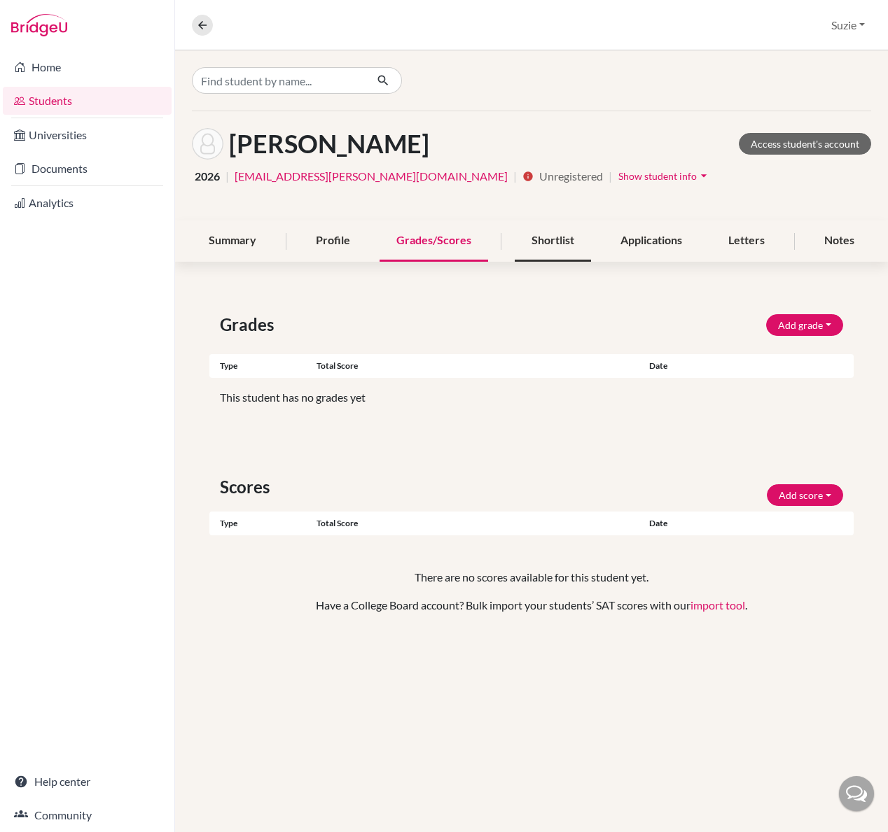
click at [568, 244] on div "Shortlist" at bounding box center [552, 240] width 76 height 41
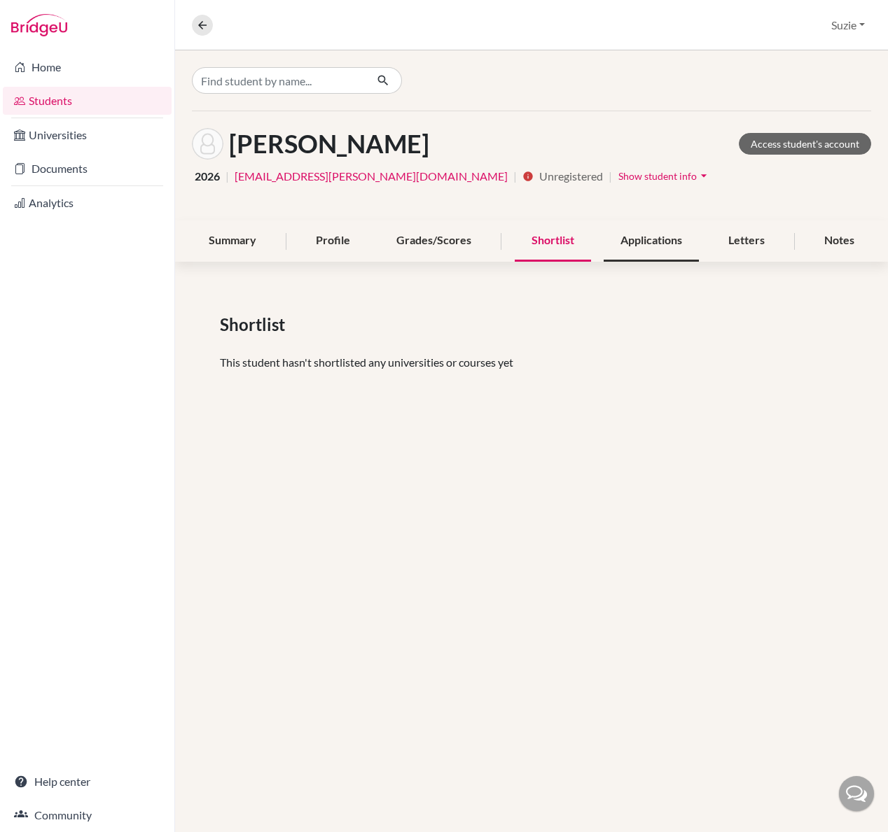
click at [647, 244] on div "Applications" at bounding box center [650, 240] width 95 height 41
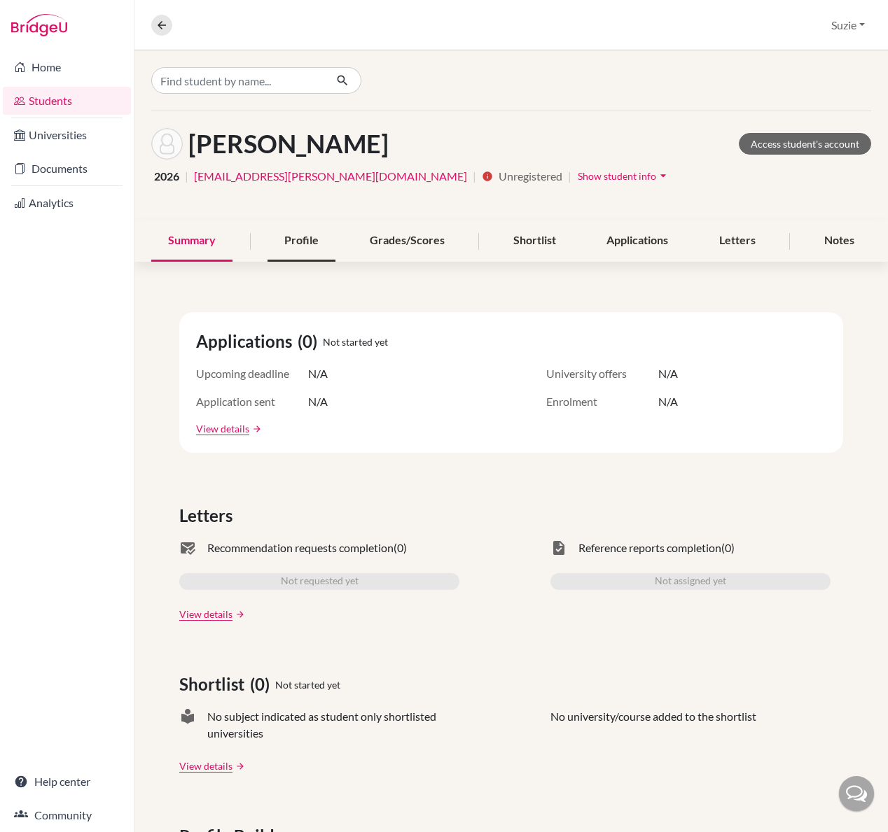
click at [281, 239] on div "Profile" at bounding box center [301, 240] width 68 height 41
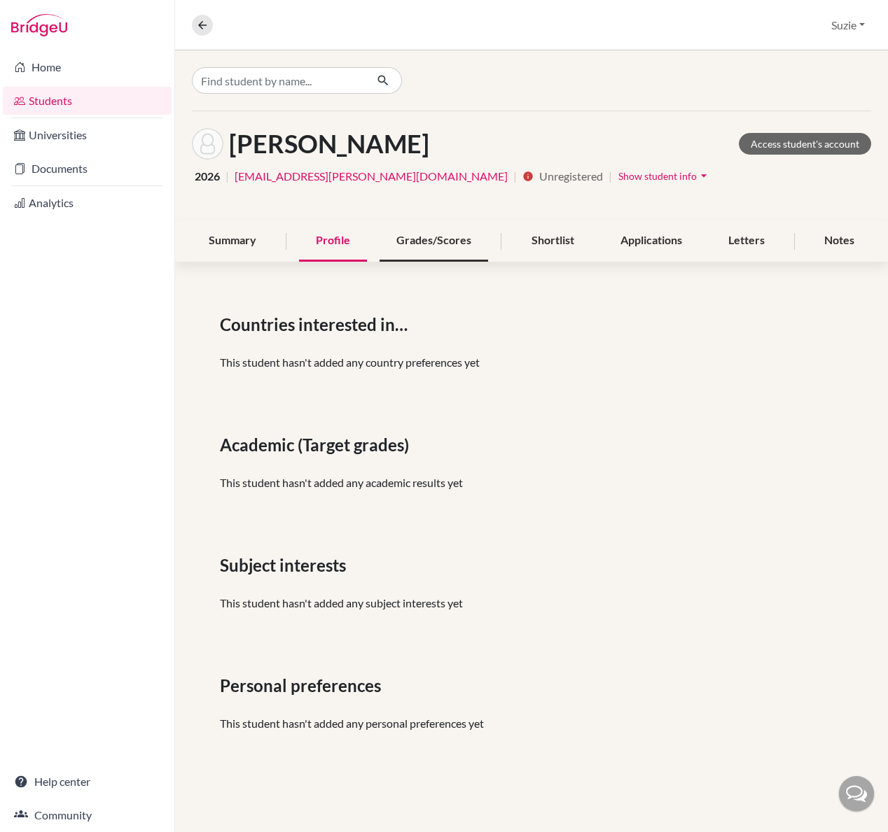
click at [440, 235] on div "Grades/Scores" at bounding box center [433, 240] width 108 height 41
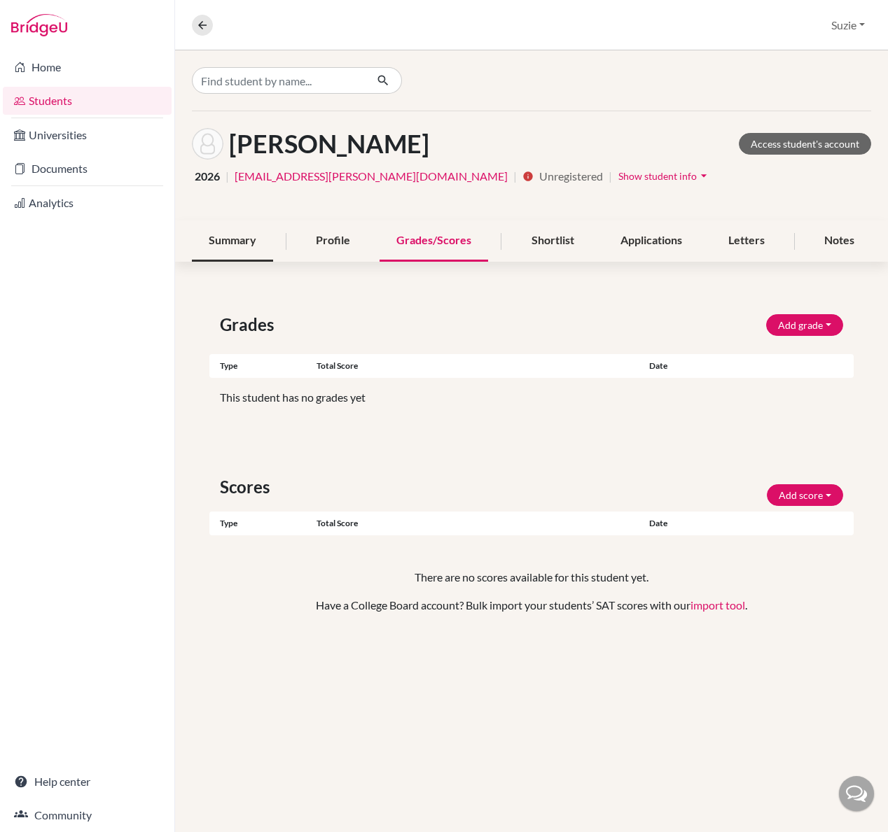
click at [231, 239] on div "Summary" at bounding box center [232, 240] width 81 height 41
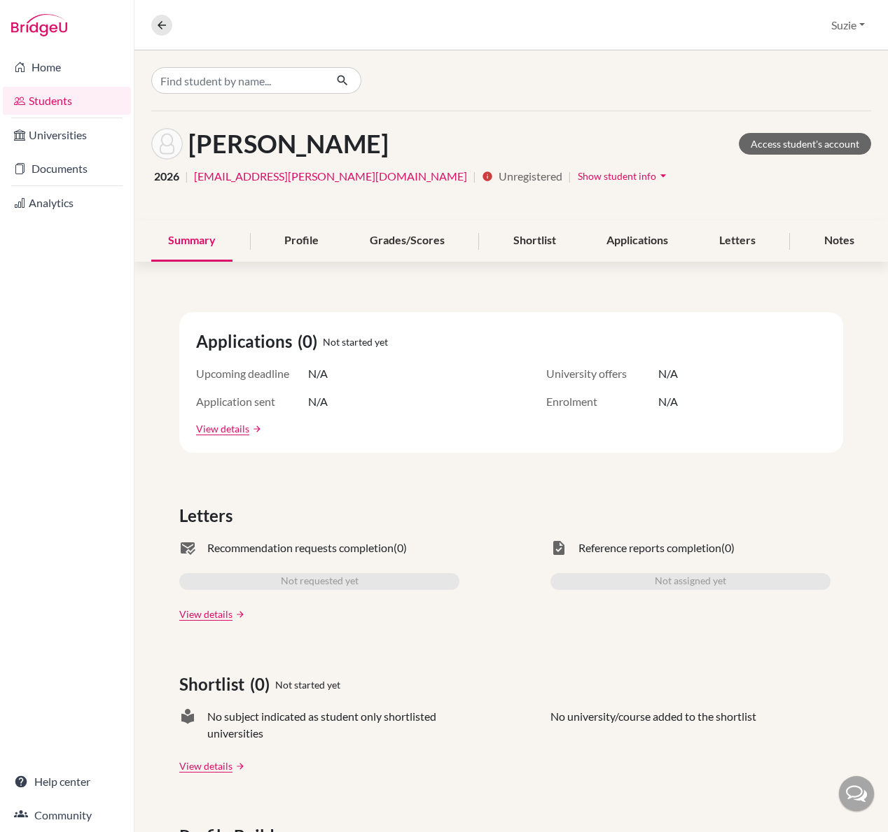
click at [66, 100] on link "Students" at bounding box center [67, 101] width 128 height 28
